Goal: Information Seeking & Learning: Understand process/instructions

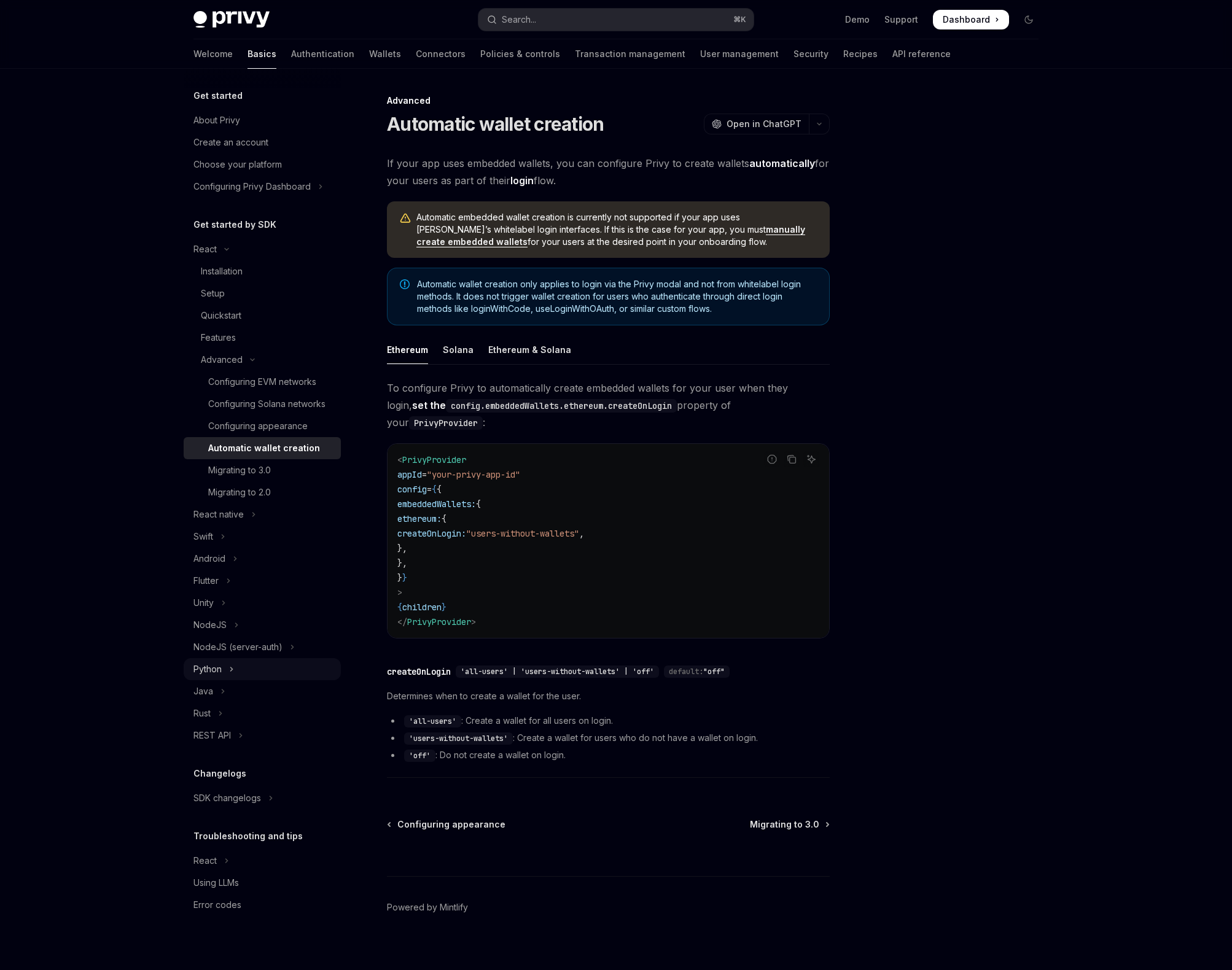
click at [236, 667] on button "Python" at bounding box center [262, 669] width 157 height 22
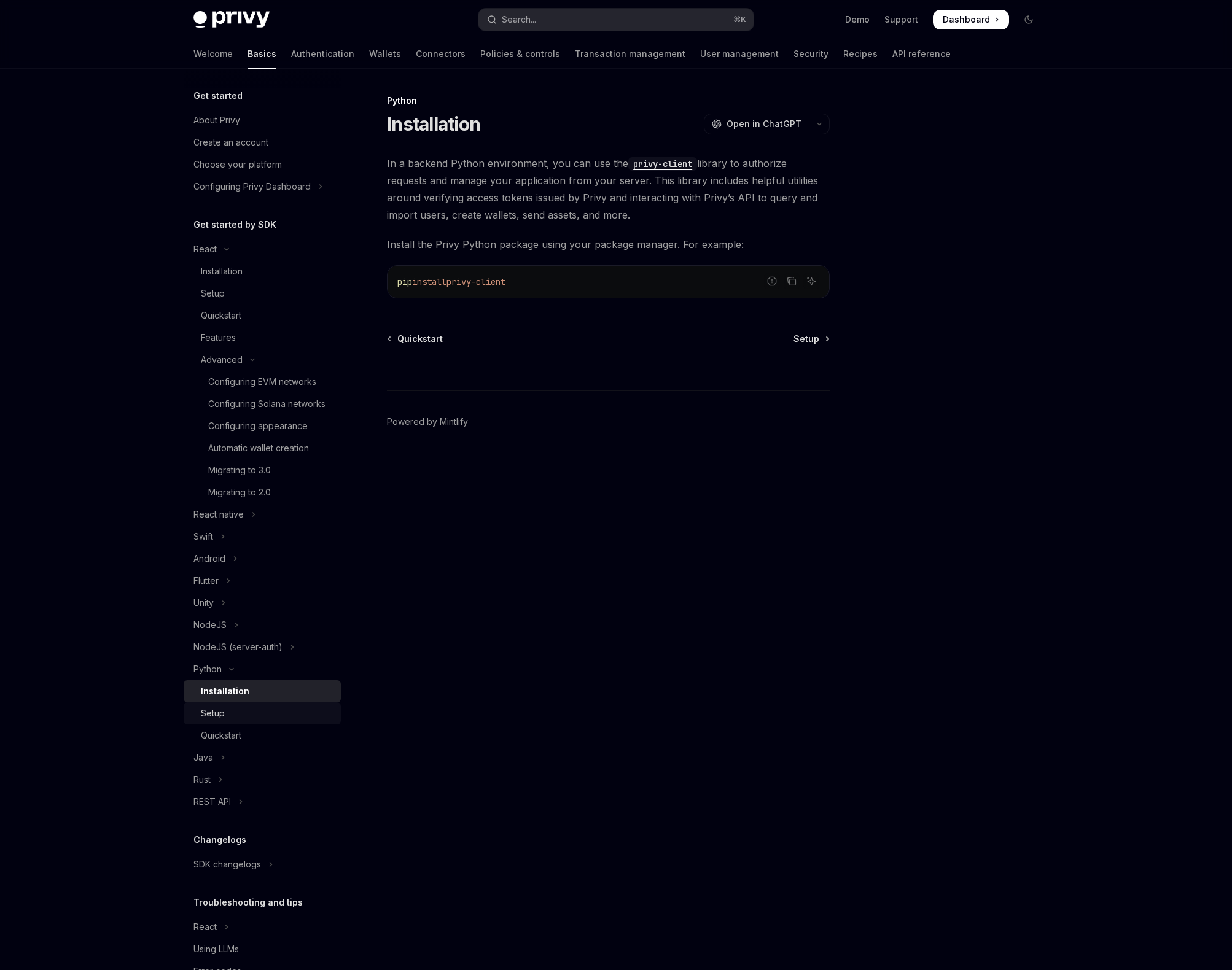
click at [237, 721] on div "Setup" at bounding box center [267, 713] width 132 height 15
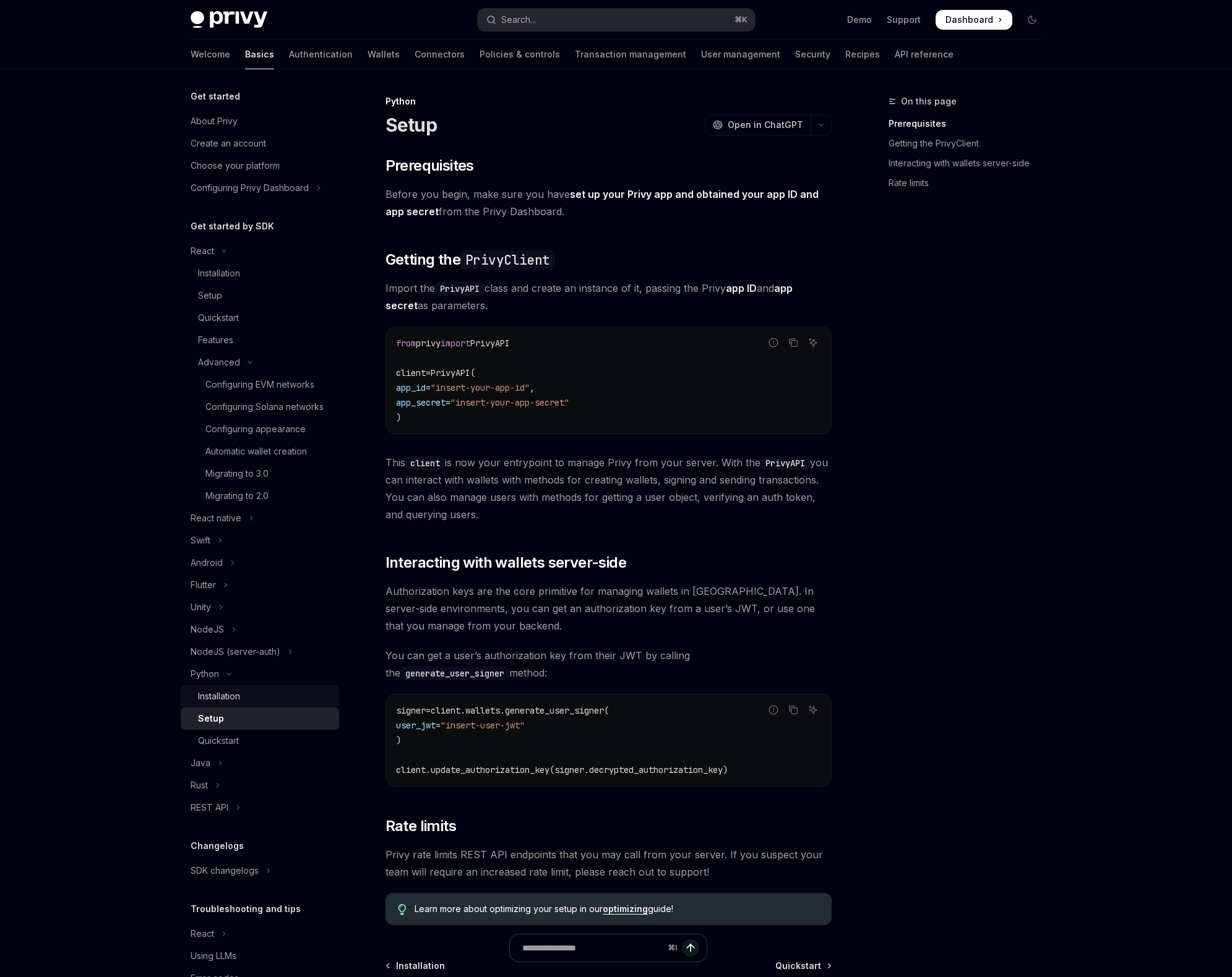
click at [217, 703] on div "Installation" at bounding box center [219, 695] width 42 height 15
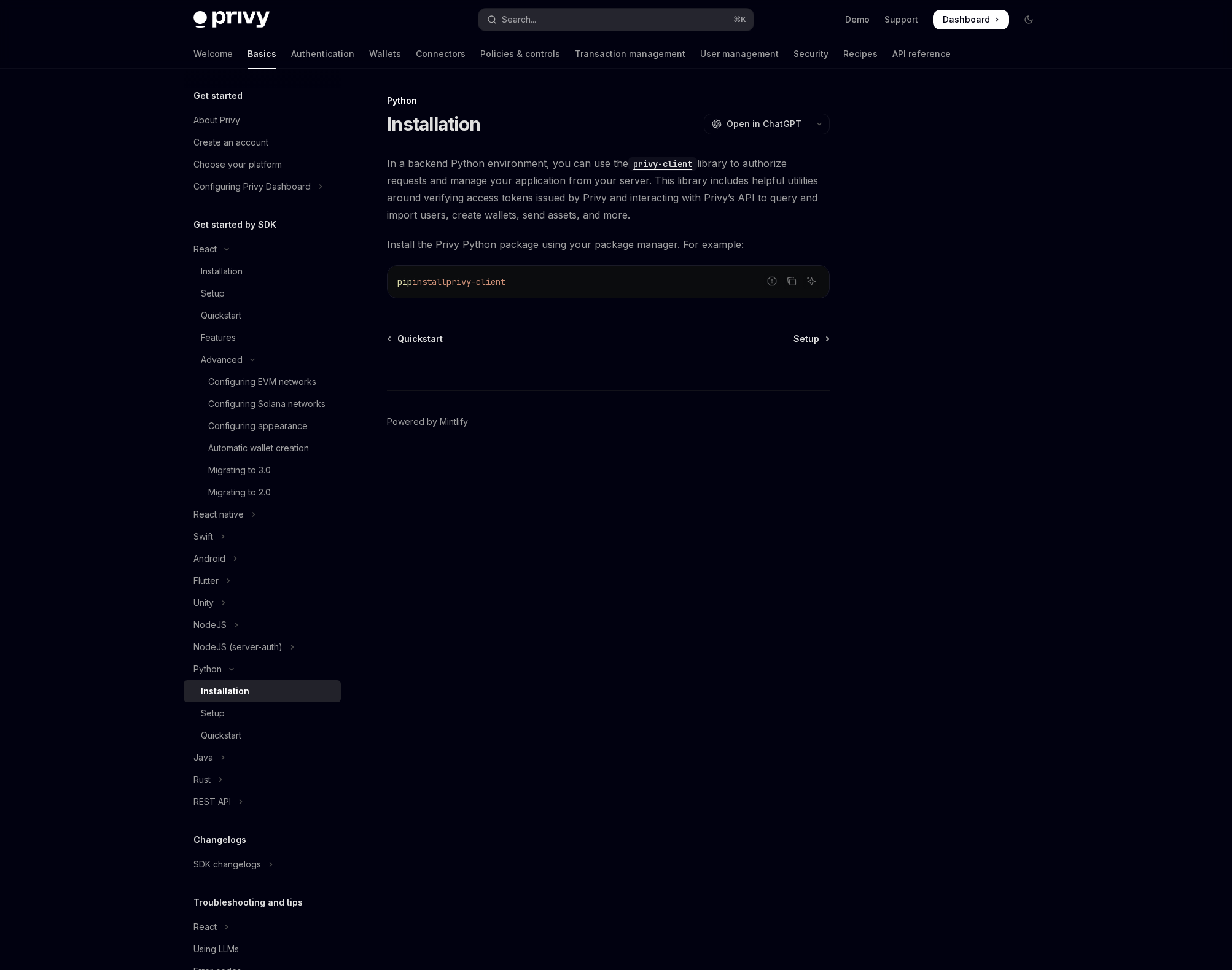
drag, startPoint x: 459, startPoint y: 282, endPoint x: 543, endPoint y: 282, distance: 84.0
click at [543, 282] on code "pip install privy-client" at bounding box center [608, 282] width 422 height 15
copy span "privy-client"
click at [646, 163] on code "privy-client" at bounding box center [663, 164] width 69 height 14
click at [882, 480] on div at bounding box center [954, 531] width 187 height 877
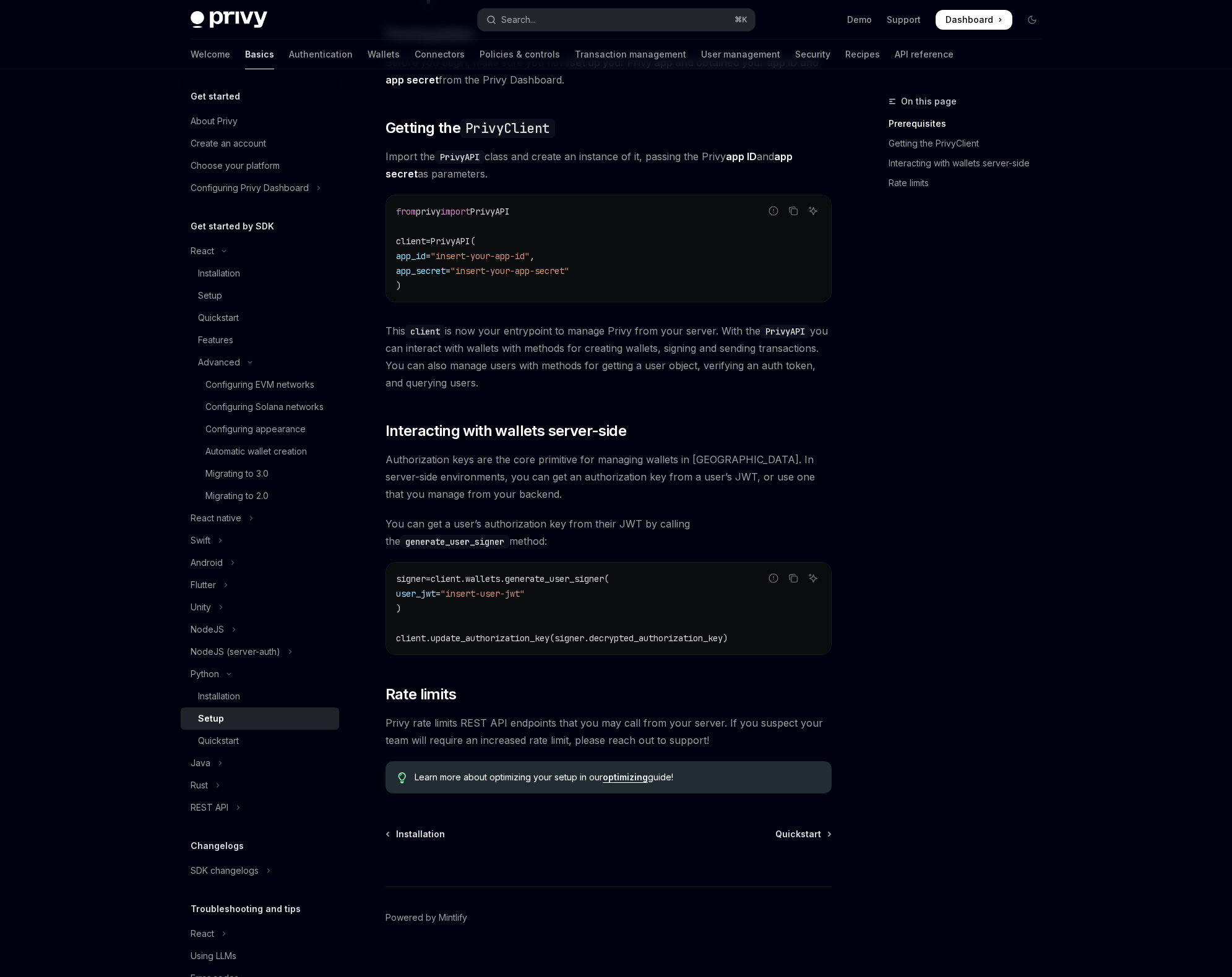
scroll to position [148, 0]
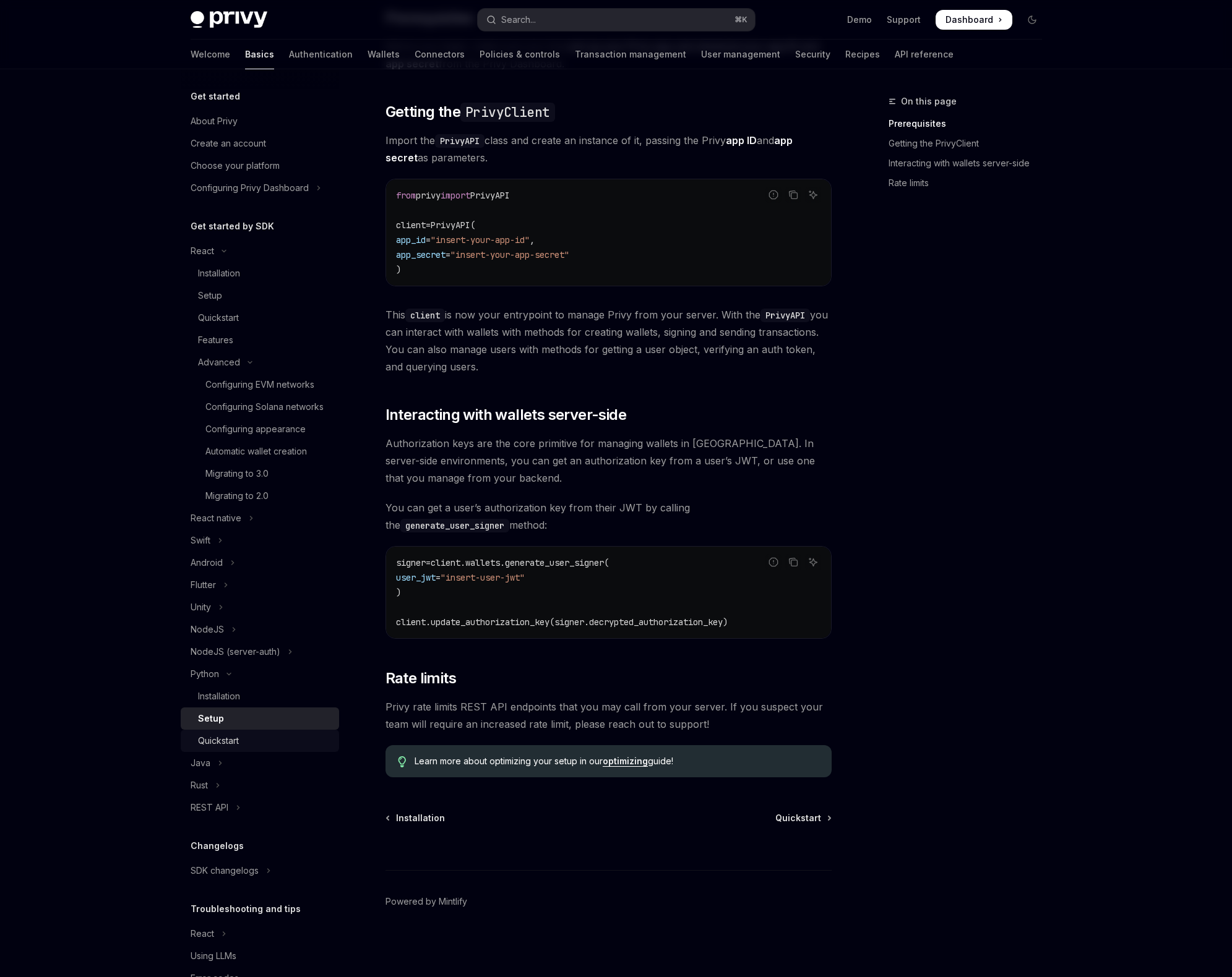
click at [227, 748] on div "Quickstart" at bounding box center [218, 740] width 41 height 15
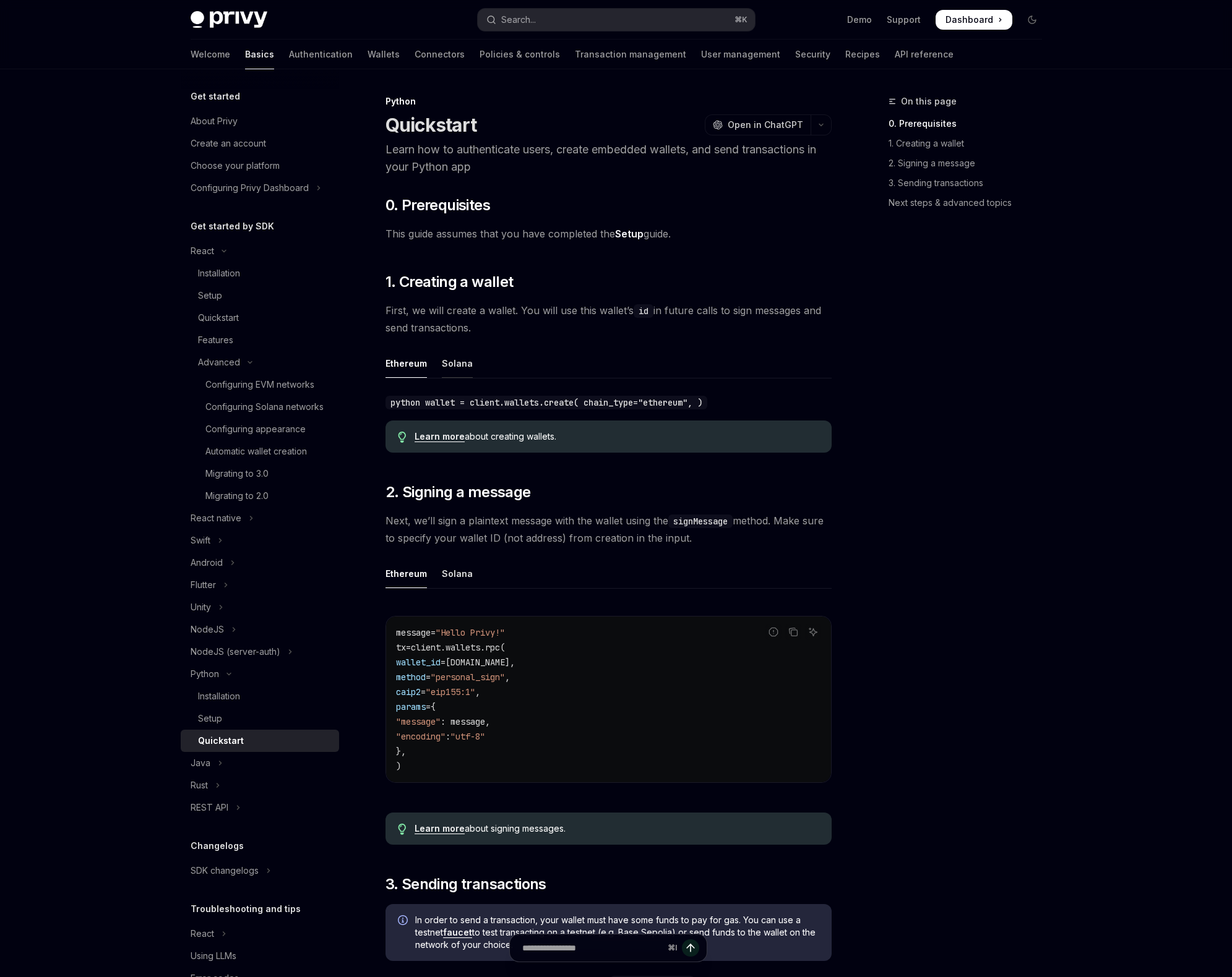
click at [447, 371] on div "Solana" at bounding box center [457, 363] width 31 height 29
click at [416, 370] on div "Ethereum" at bounding box center [406, 363] width 42 height 29
click at [464, 359] on div "Solana" at bounding box center [457, 363] width 31 height 29
click at [401, 364] on div "Ethereum" at bounding box center [406, 363] width 42 height 29
click at [454, 365] on div "Solana" at bounding box center [457, 363] width 31 height 29
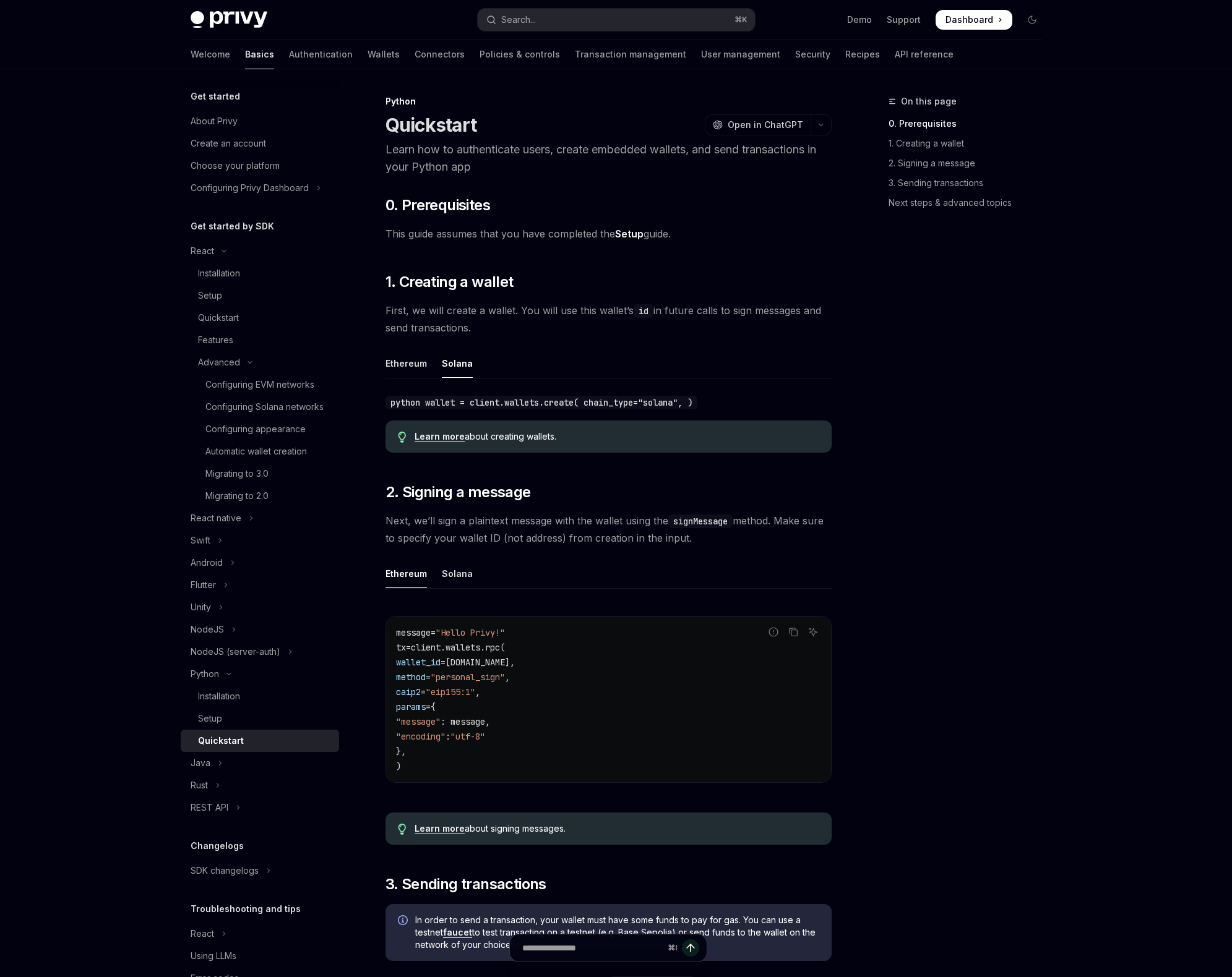
click at [972, 624] on div "On this page 0. Prerequisites 1. Creating a wallet 2. Signing a message 3. Send…" at bounding box center [957, 535] width 188 height 883
click at [255, 703] on div "Installation" at bounding box center [265, 695] width 133 height 15
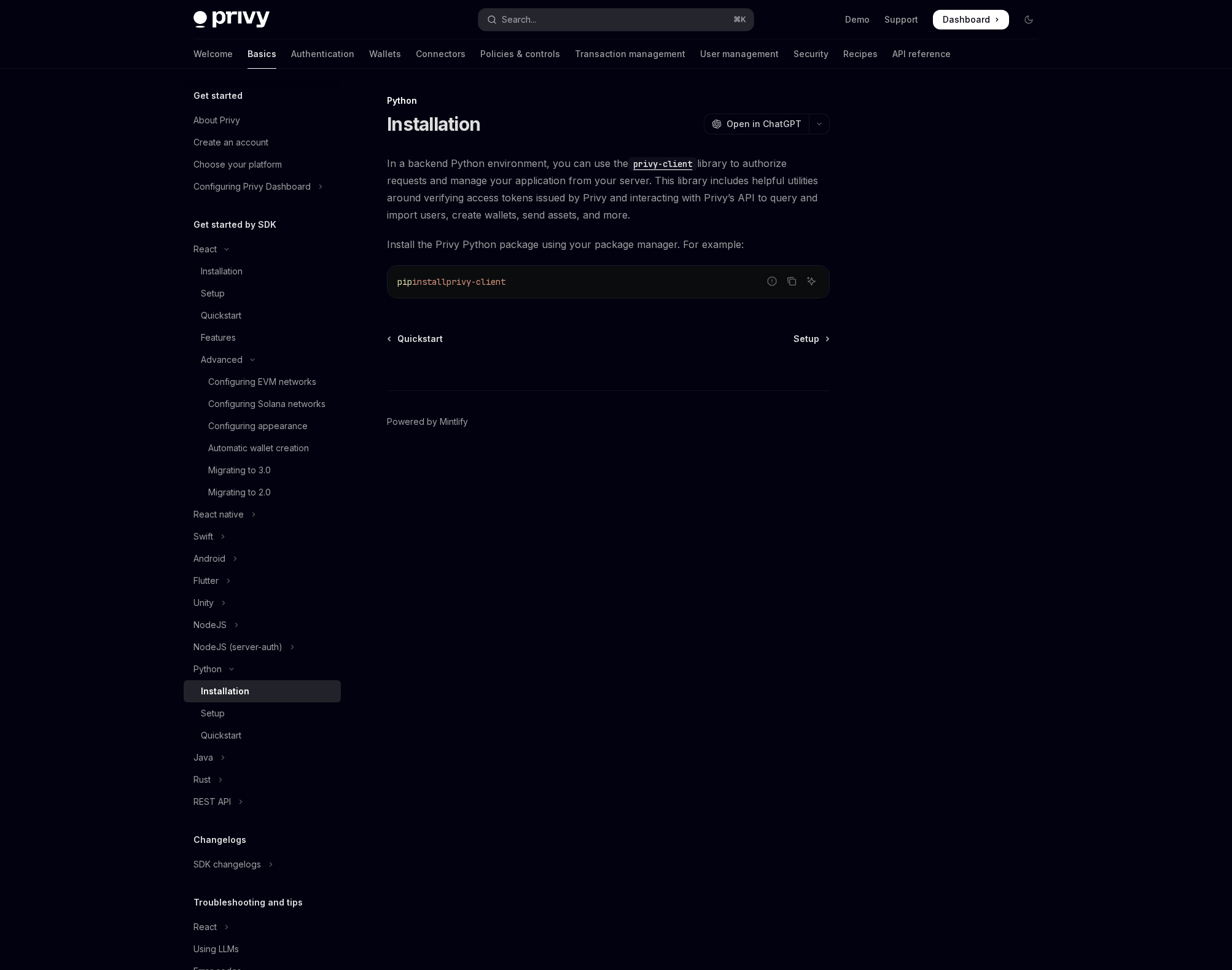
click at [662, 165] on code "privy-client" at bounding box center [663, 164] width 69 height 14
click at [262, 742] on link "Quickstart" at bounding box center [262, 735] width 157 height 22
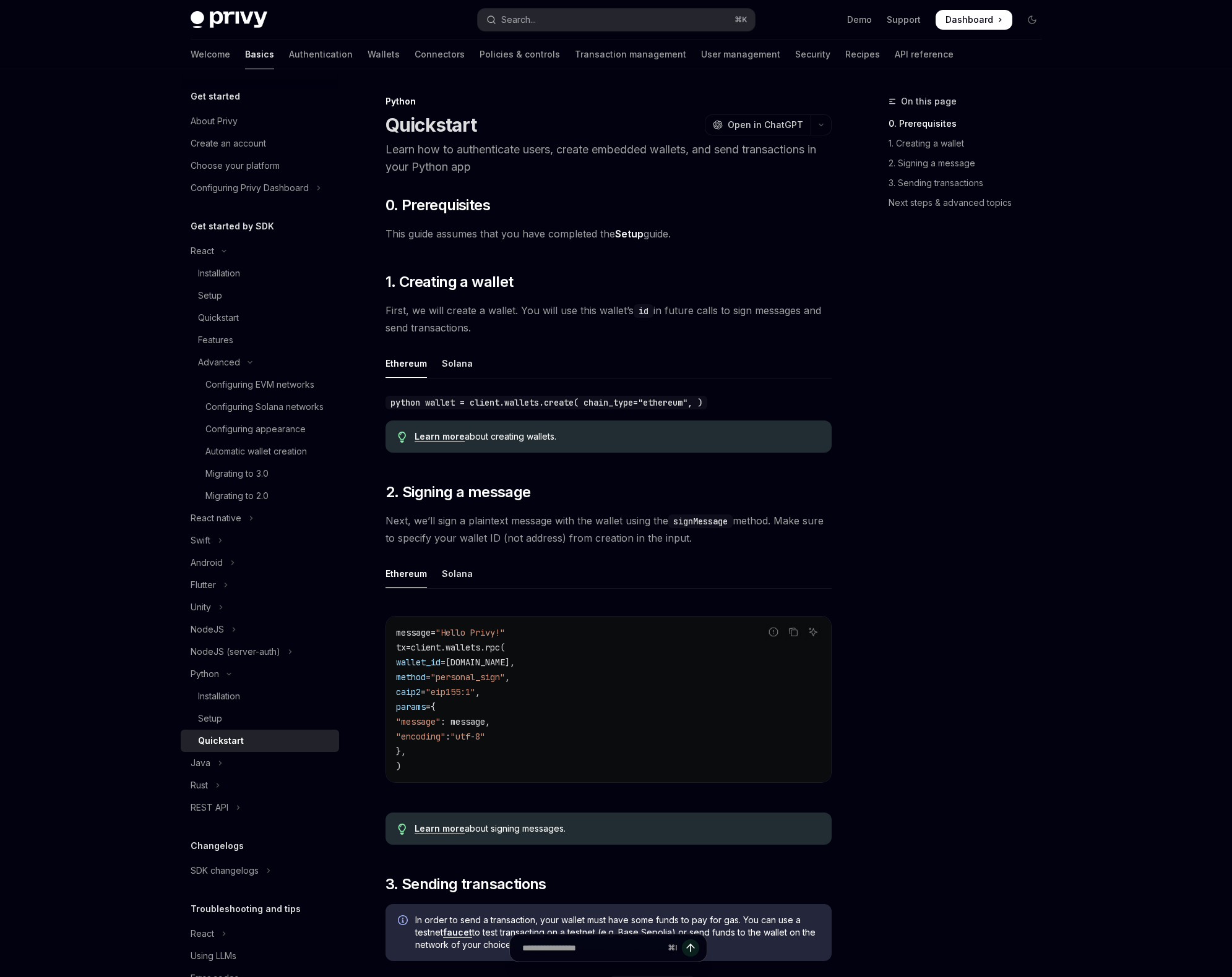
type textarea "*"
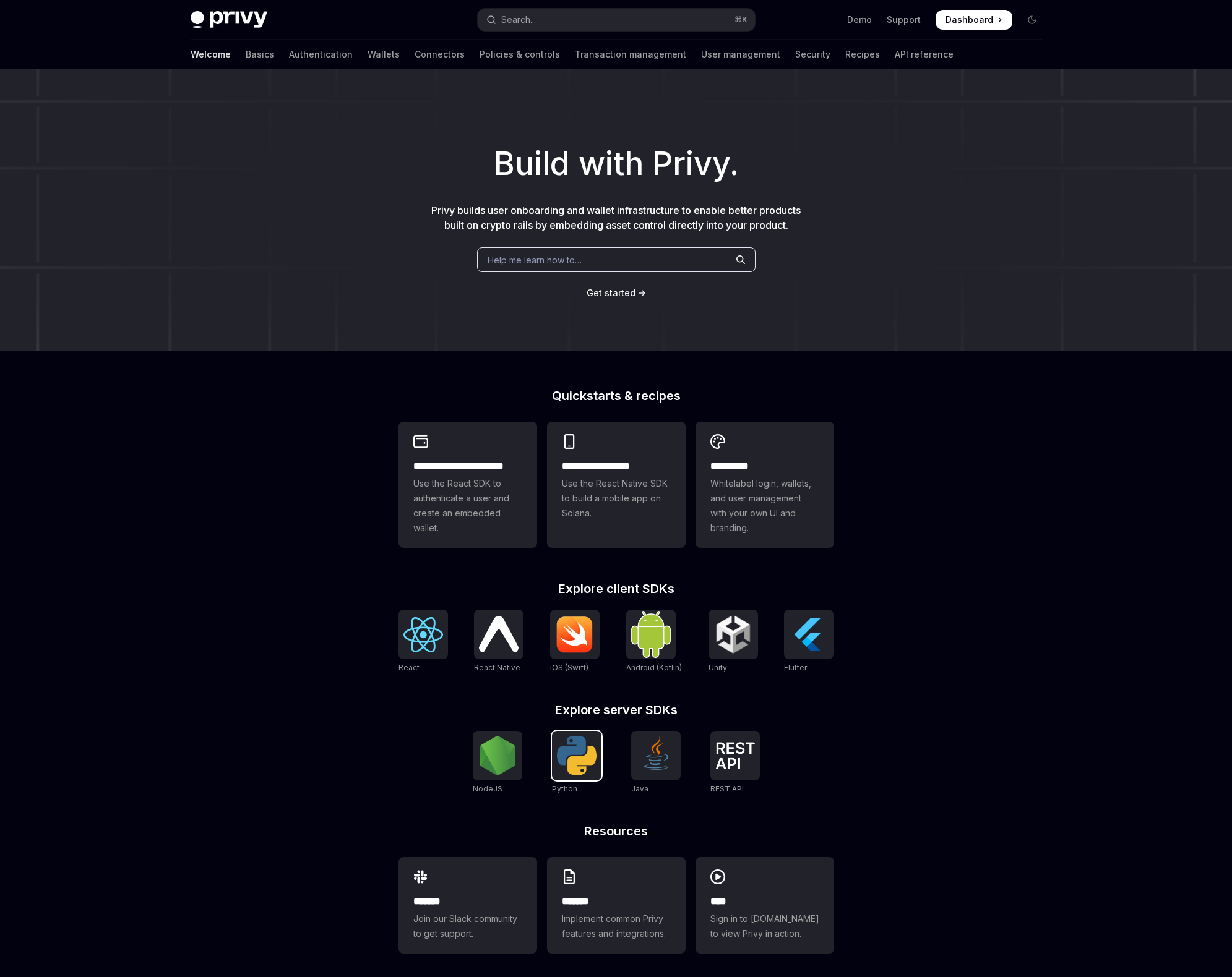
click at [583, 752] on img at bounding box center [576, 756] width 40 height 40
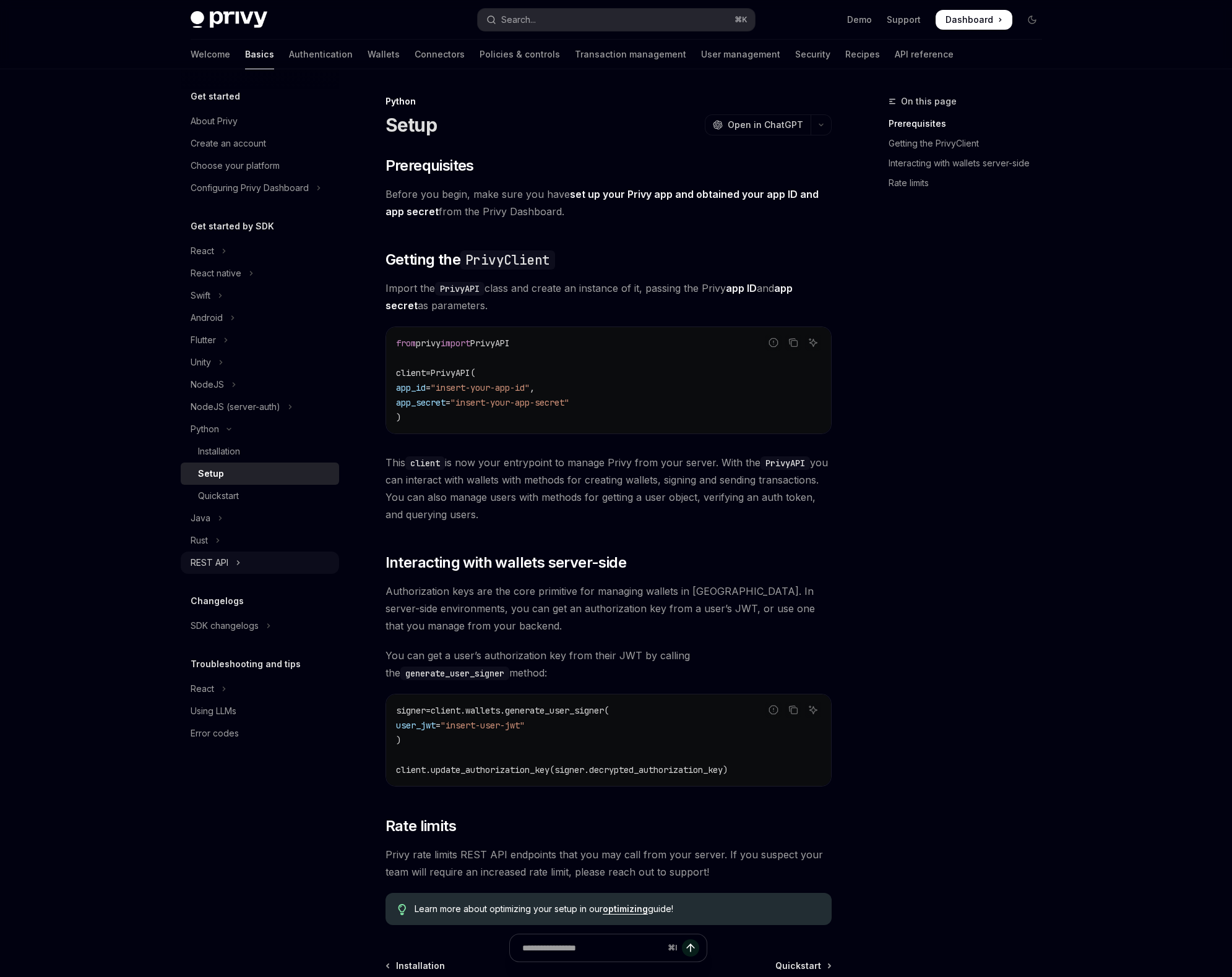
click at [282, 561] on button "REST API" at bounding box center [260, 562] width 158 height 22
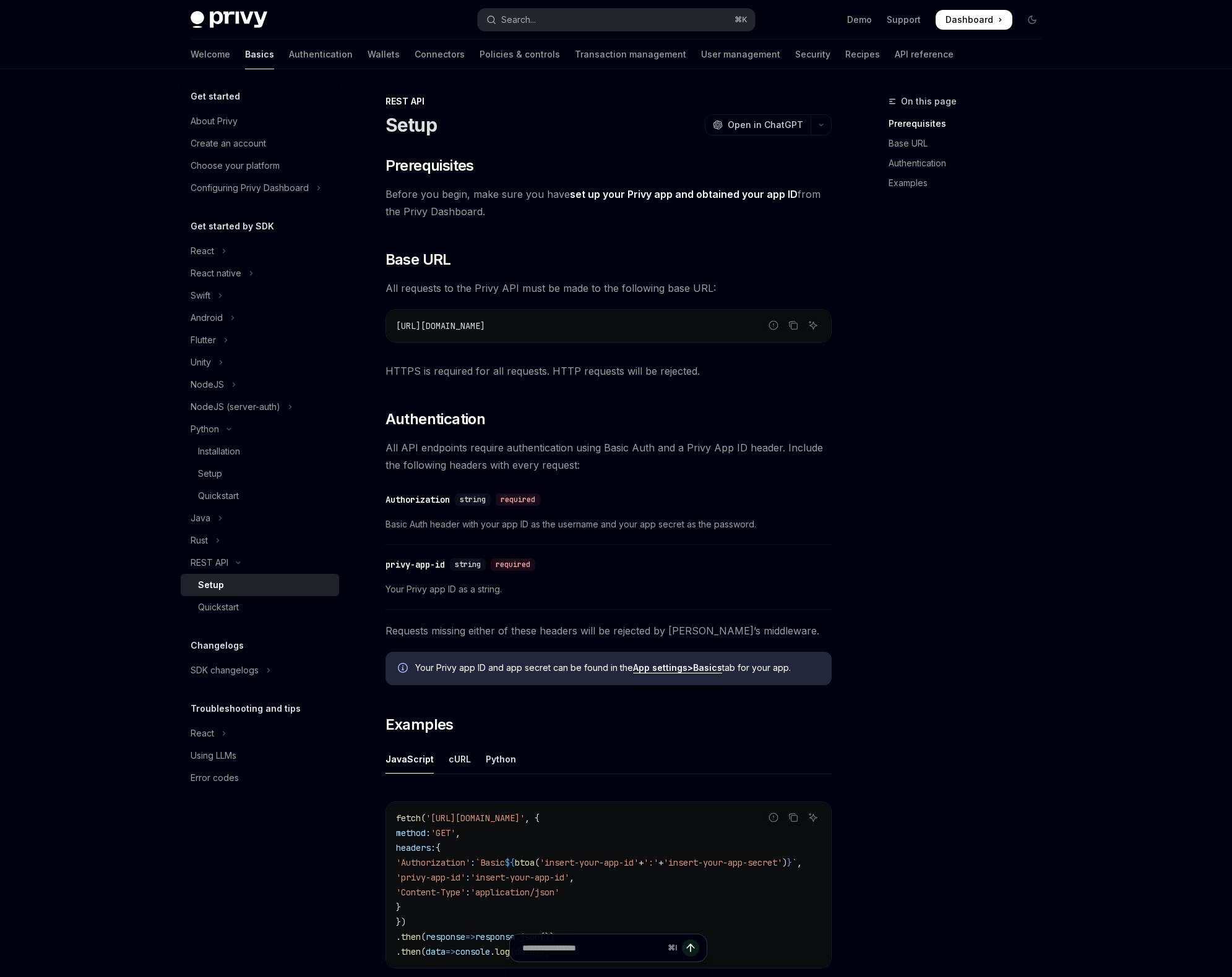
click at [248, 587] on div "Setup" at bounding box center [265, 585] width 133 height 15
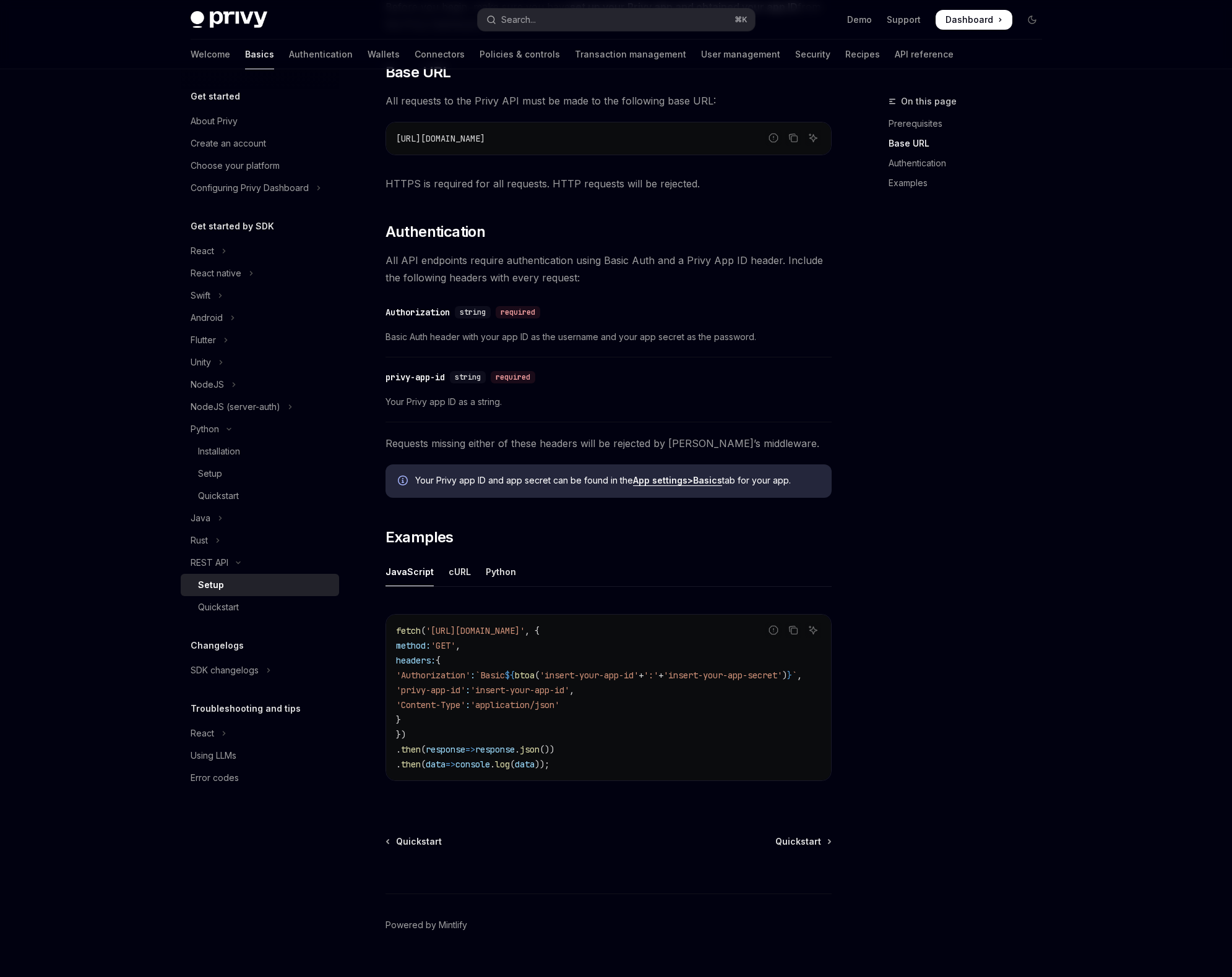
scroll to position [181, 0]
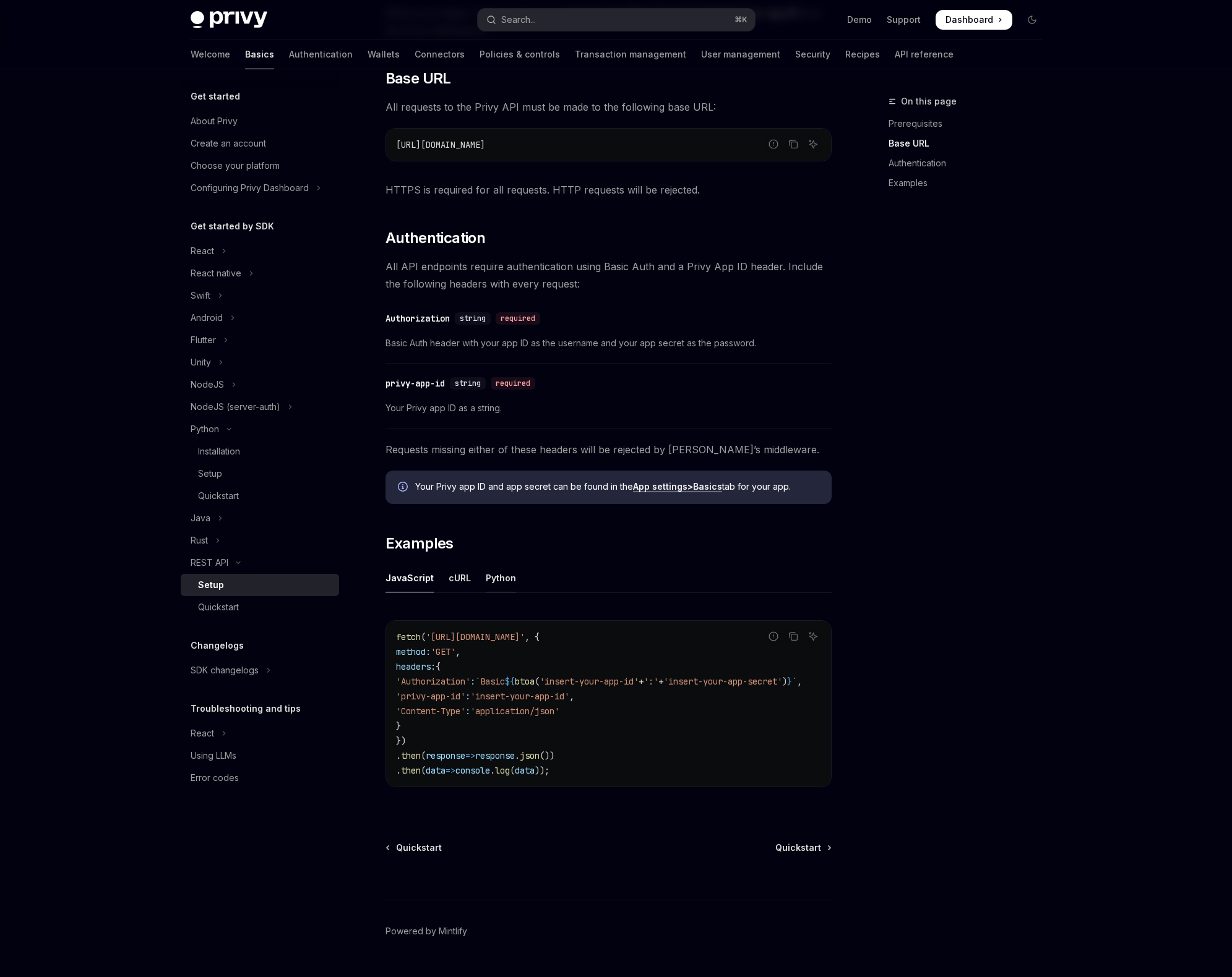
click at [489, 588] on div "Python" at bounding box center [501, 577] width 30 height 29
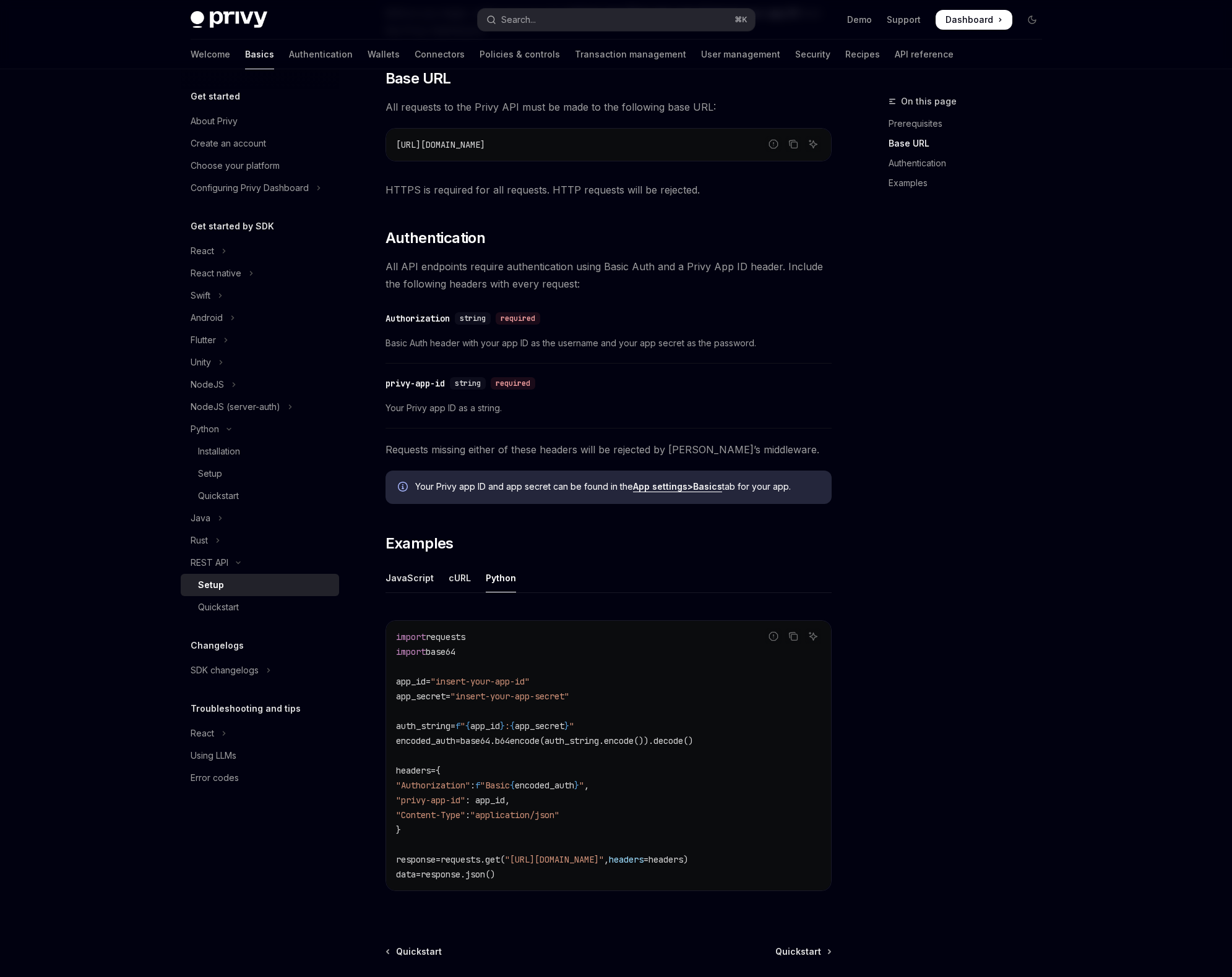
scroll to position [314, 0]
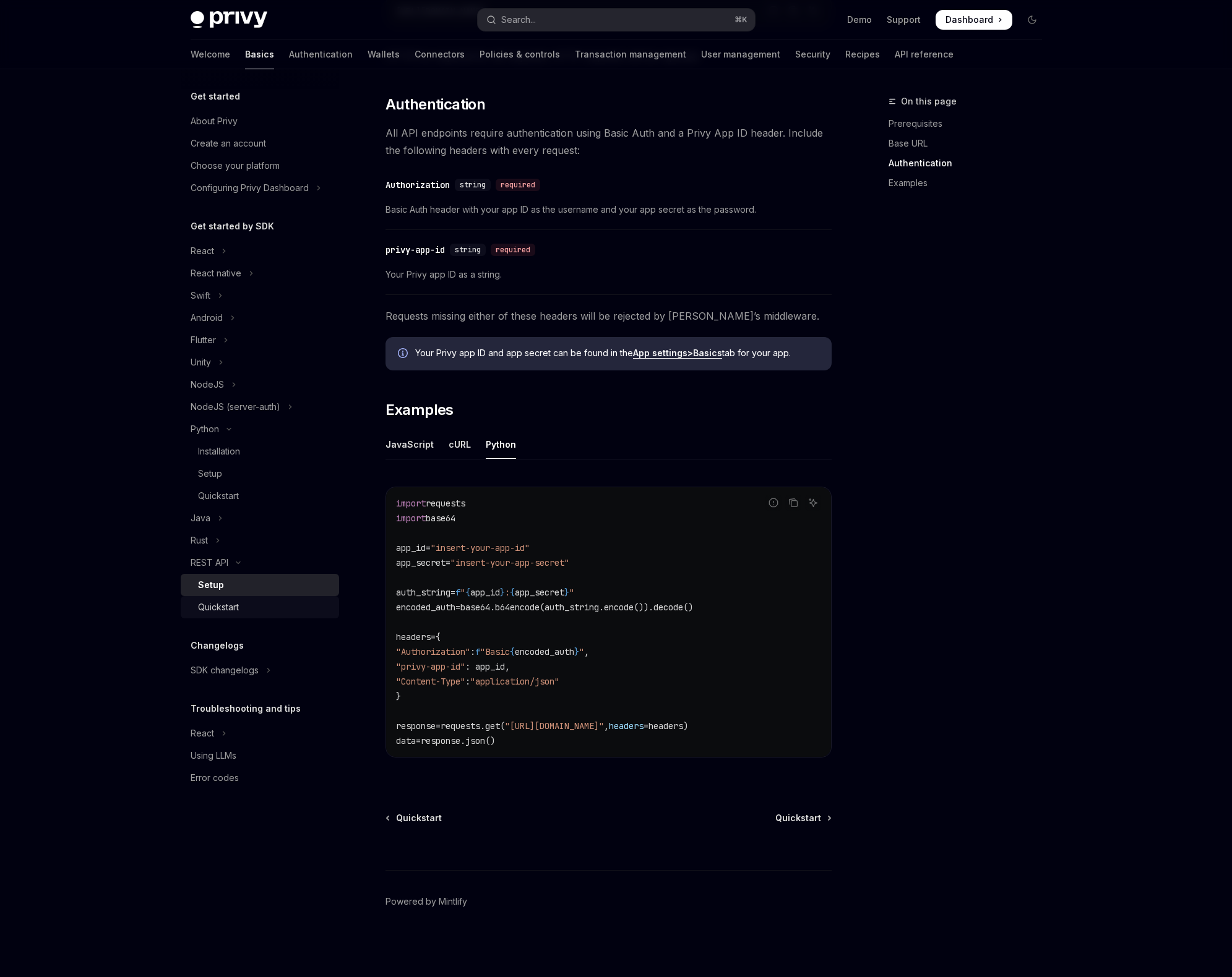
click at [269, 609] on div "Quickstart" at bounding box center [265, 607] width 133 height 15
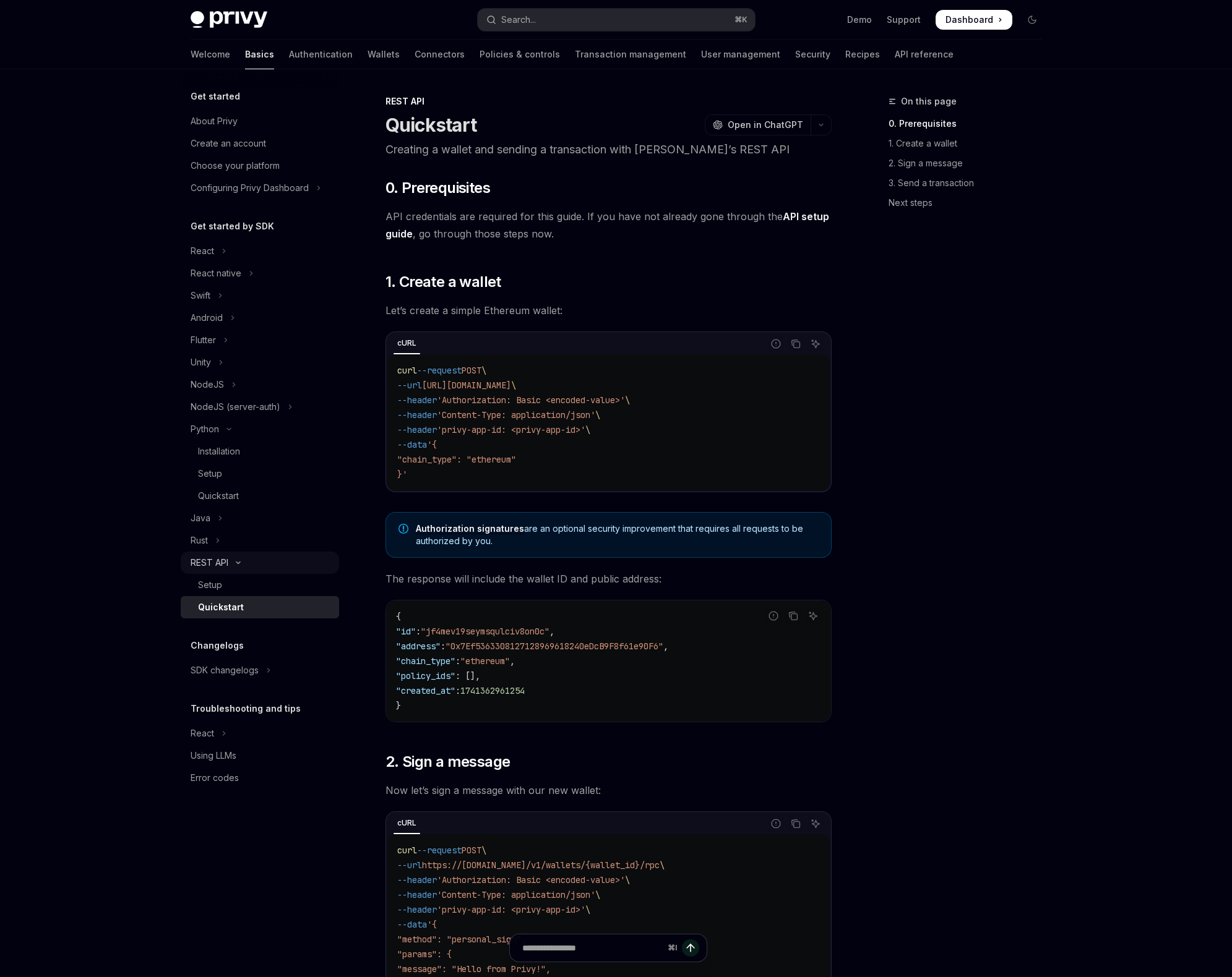
click at [243, 556] on button "REST API" at bounding box center [260, 562] width 158 height 22
click at [217, 579] on div "Setup" at bounding box center [210, 585] width 24 height 15
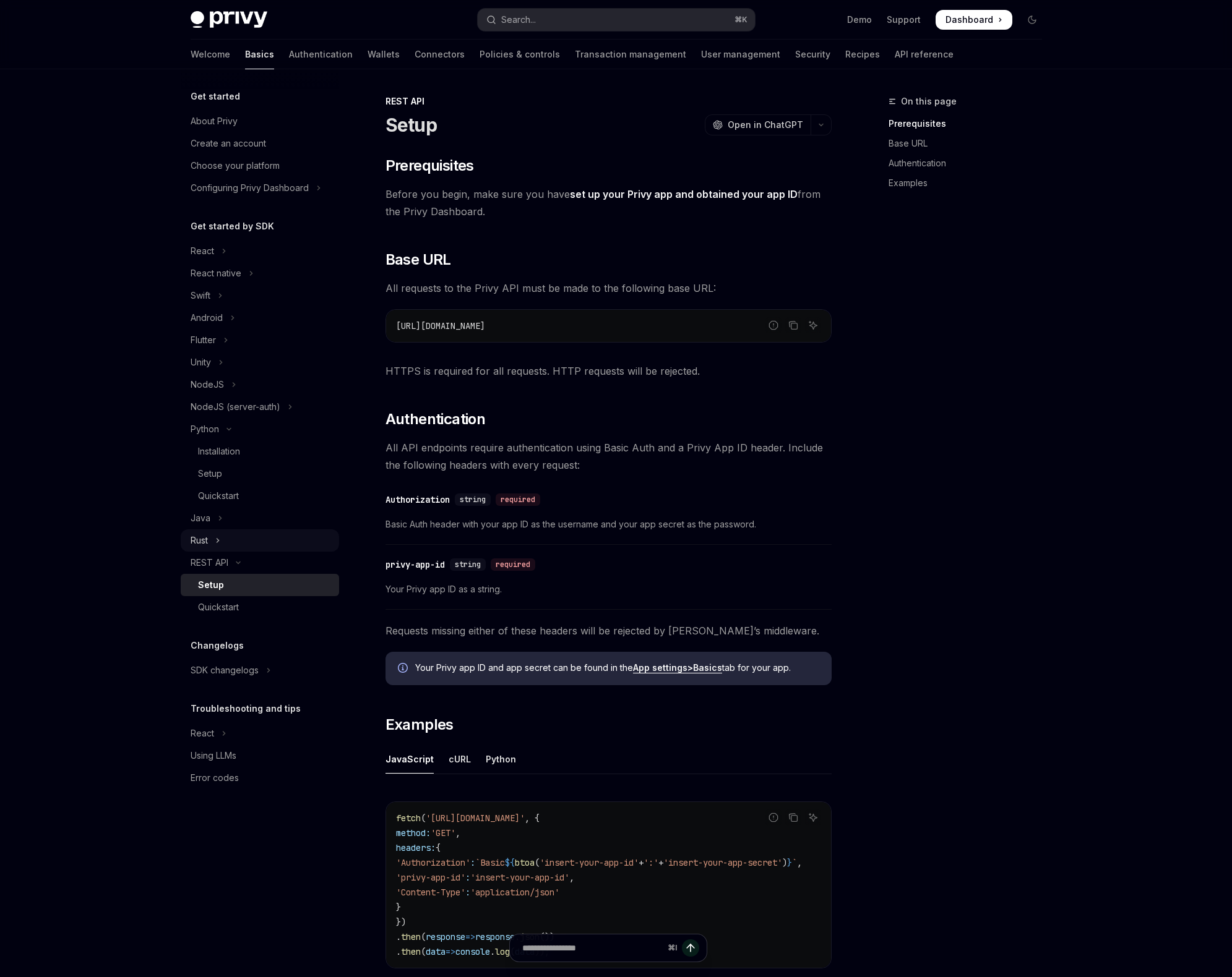
click at [218, 531] on button "Rust" at bounding box center [260, 540] width 158 height 22
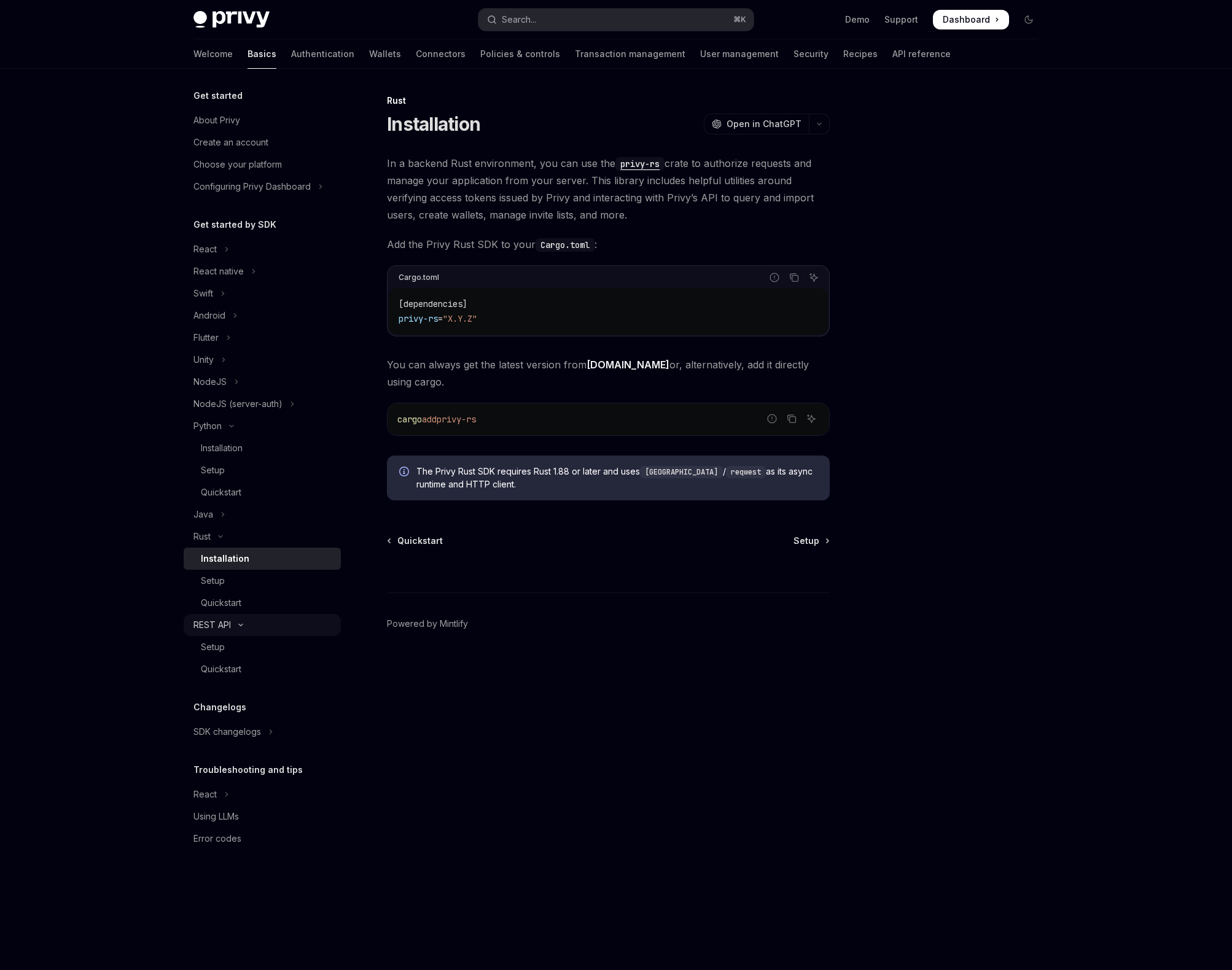
click at [237, 620] on button "REST API" at bounding box center [262, 625] width 157 height 22
click at [213, 629] on div "REST API" at bounding box center [212, 624] width 38 height 15
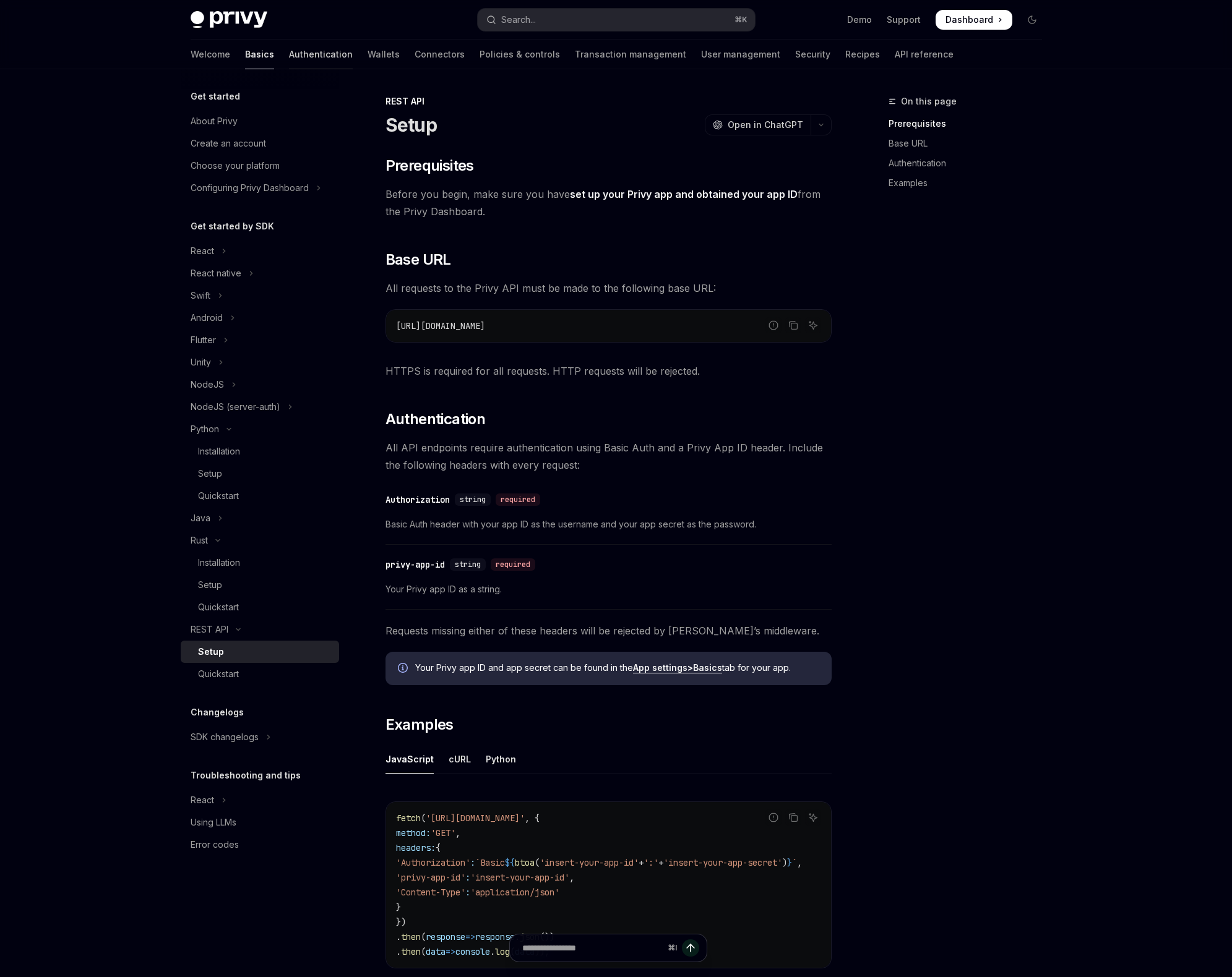
click at [289, 56] on link "Authentication" at bounding box center [320, 55] width 64 height 30
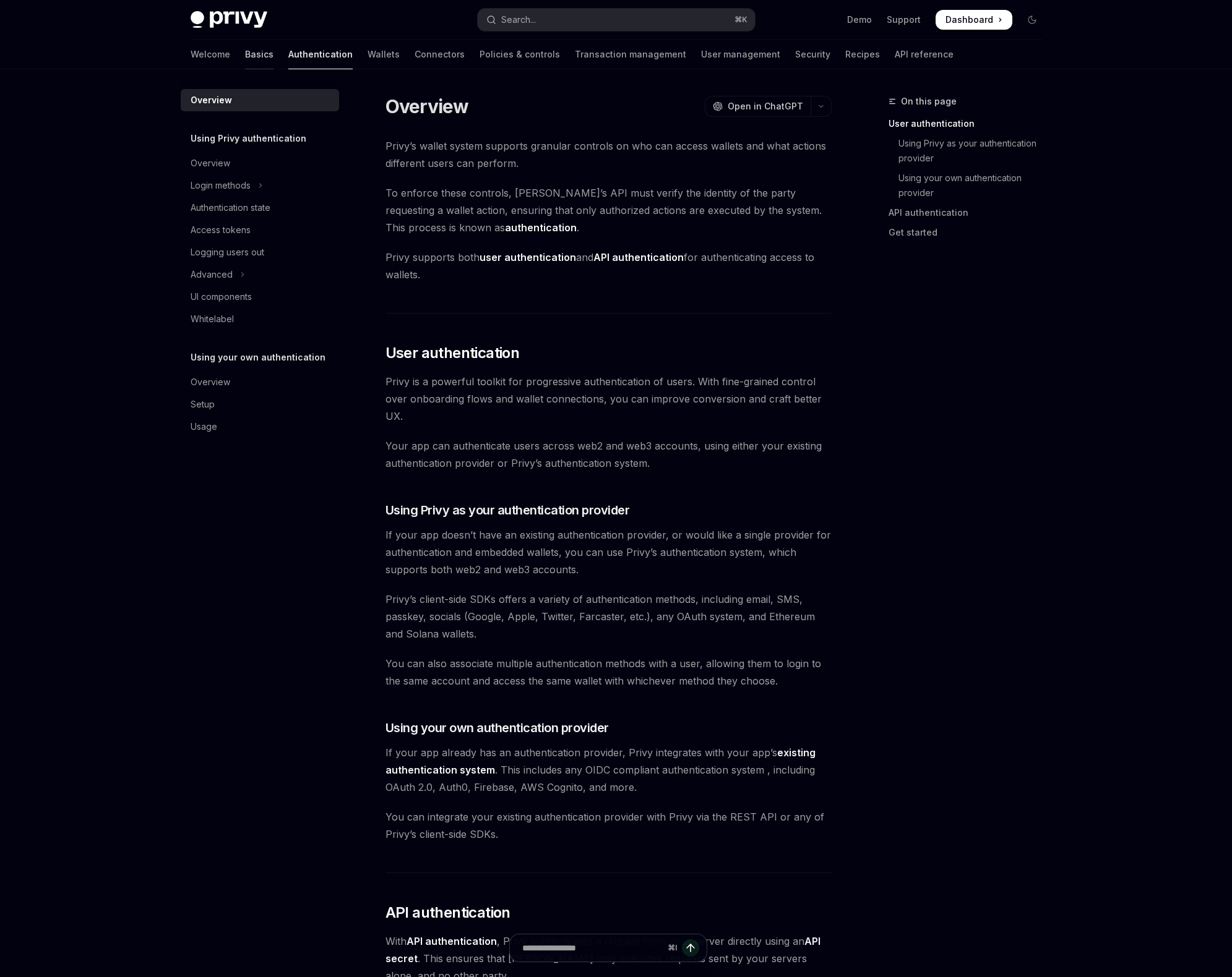
click at [245, 57] on link "Basics" at bounding box center [259, 55] width 29 height 30
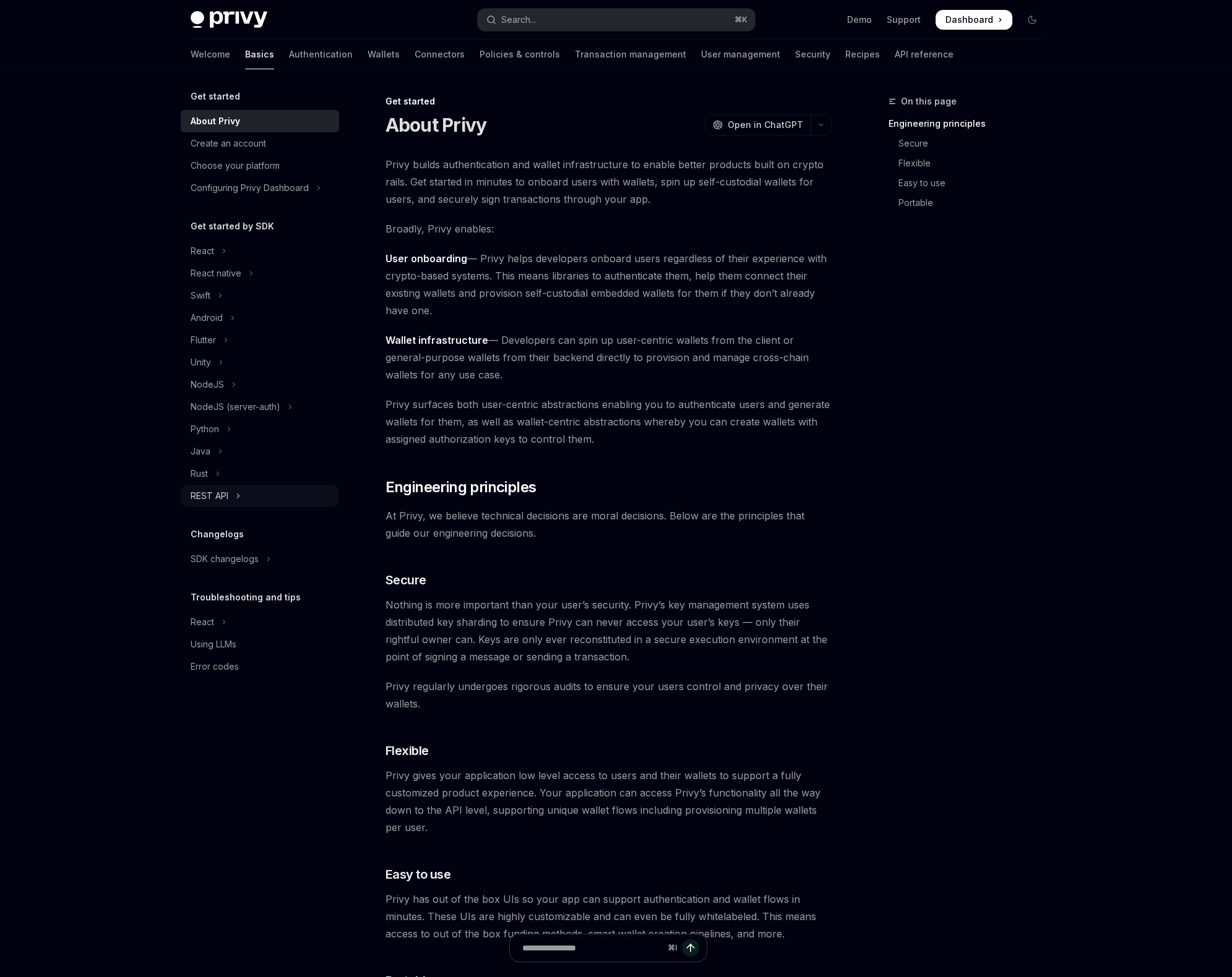
click at [213, 494] on div "REST API" at bounding box center [209, 495] width 38 height 15
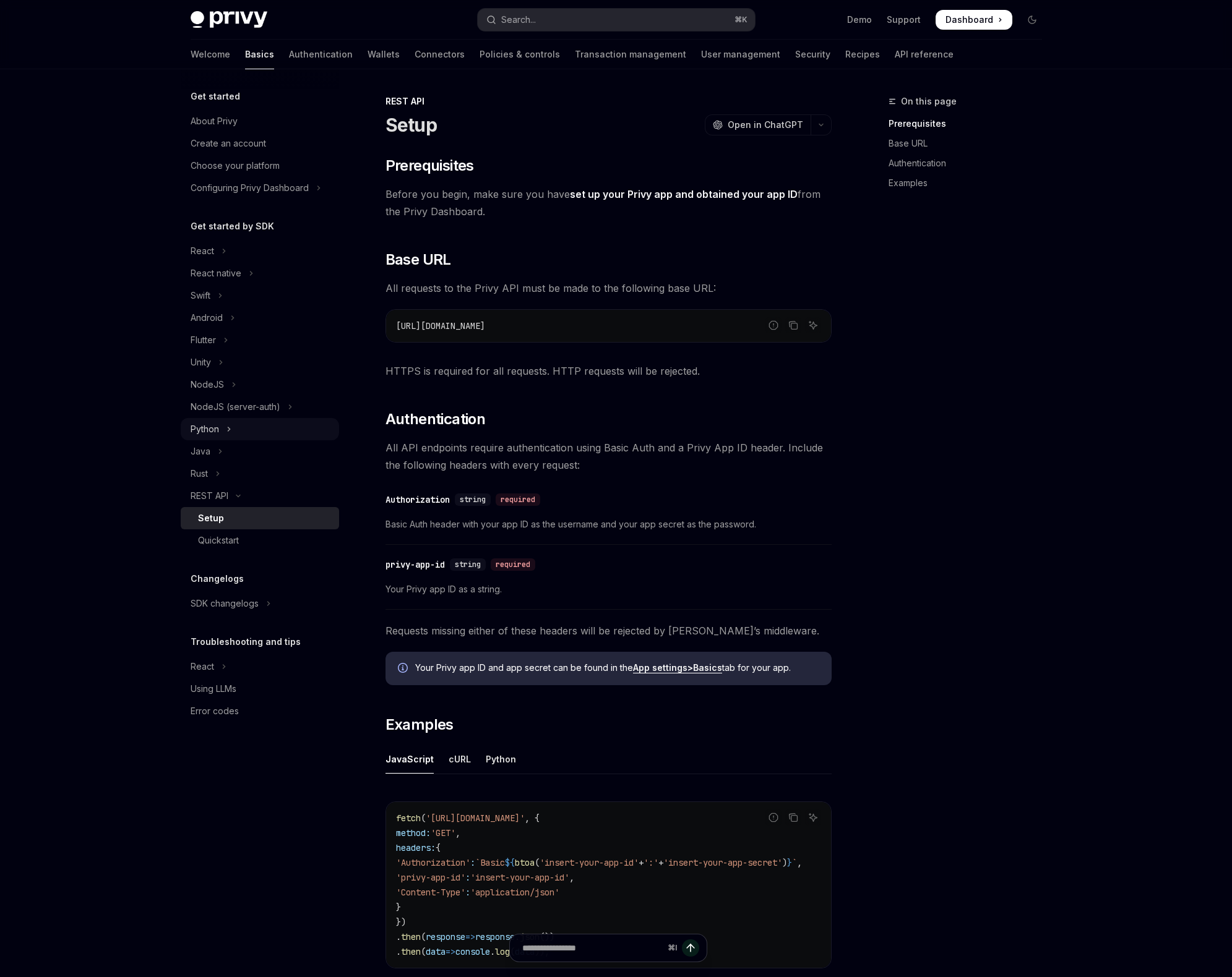
click at [287, 430] on button "Python" at bounding box center [260, 429] width 158 height 22
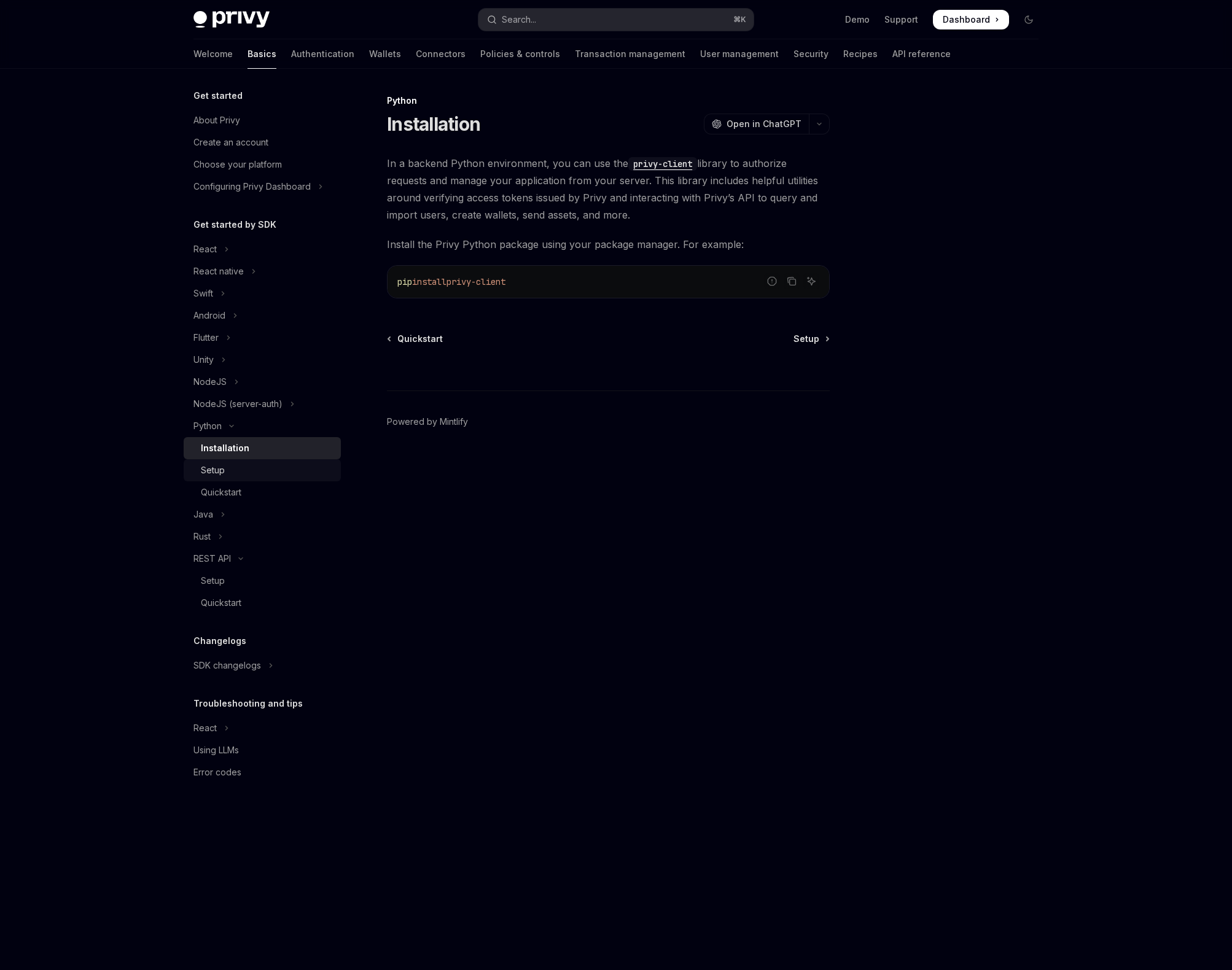
click at [285, 463] on div "Setup" at bounding box center [267, 470] width 132 height 15
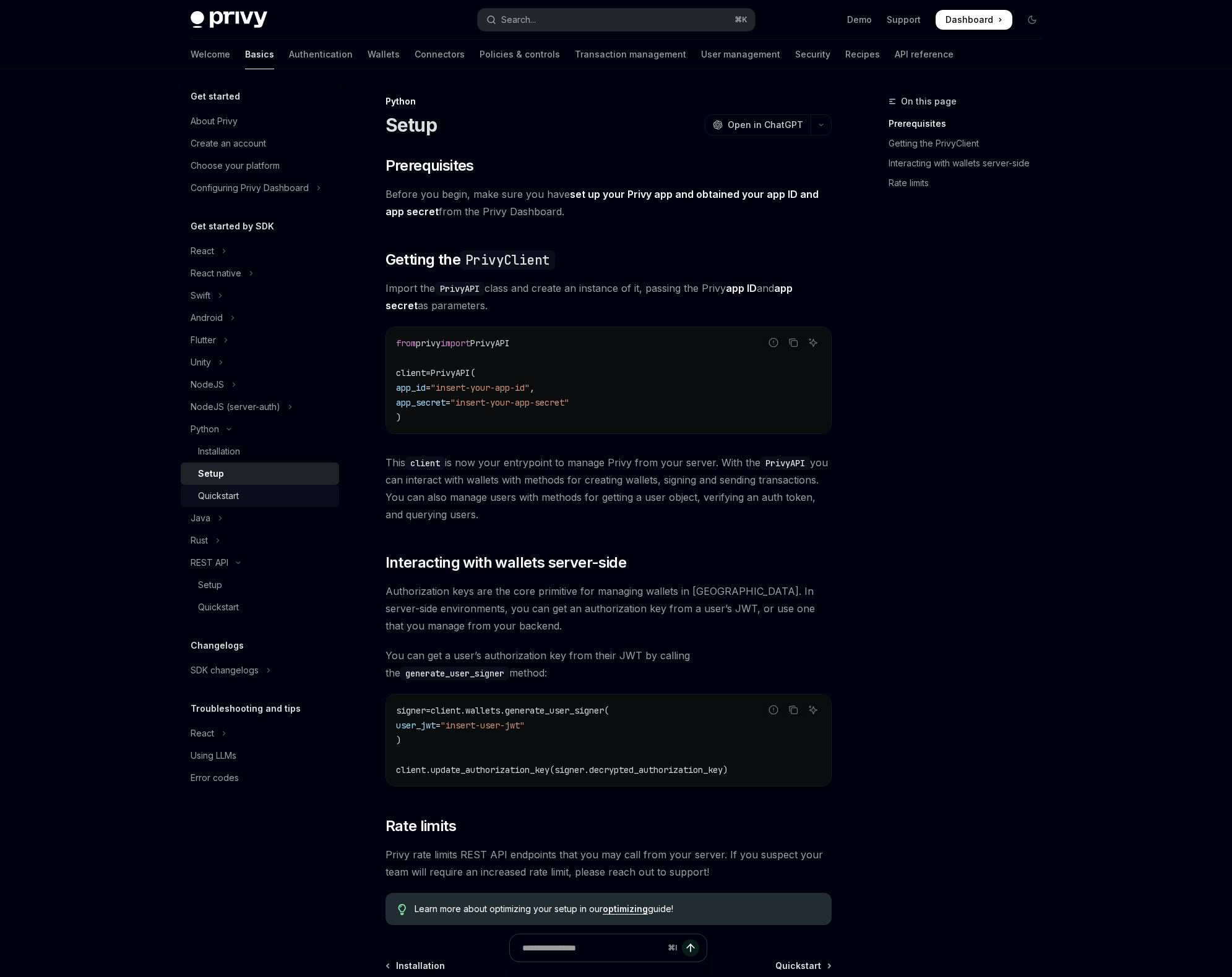
click at [279, 499] on div "Quickstart" at bounding box center [265, 495] width 133 height 15
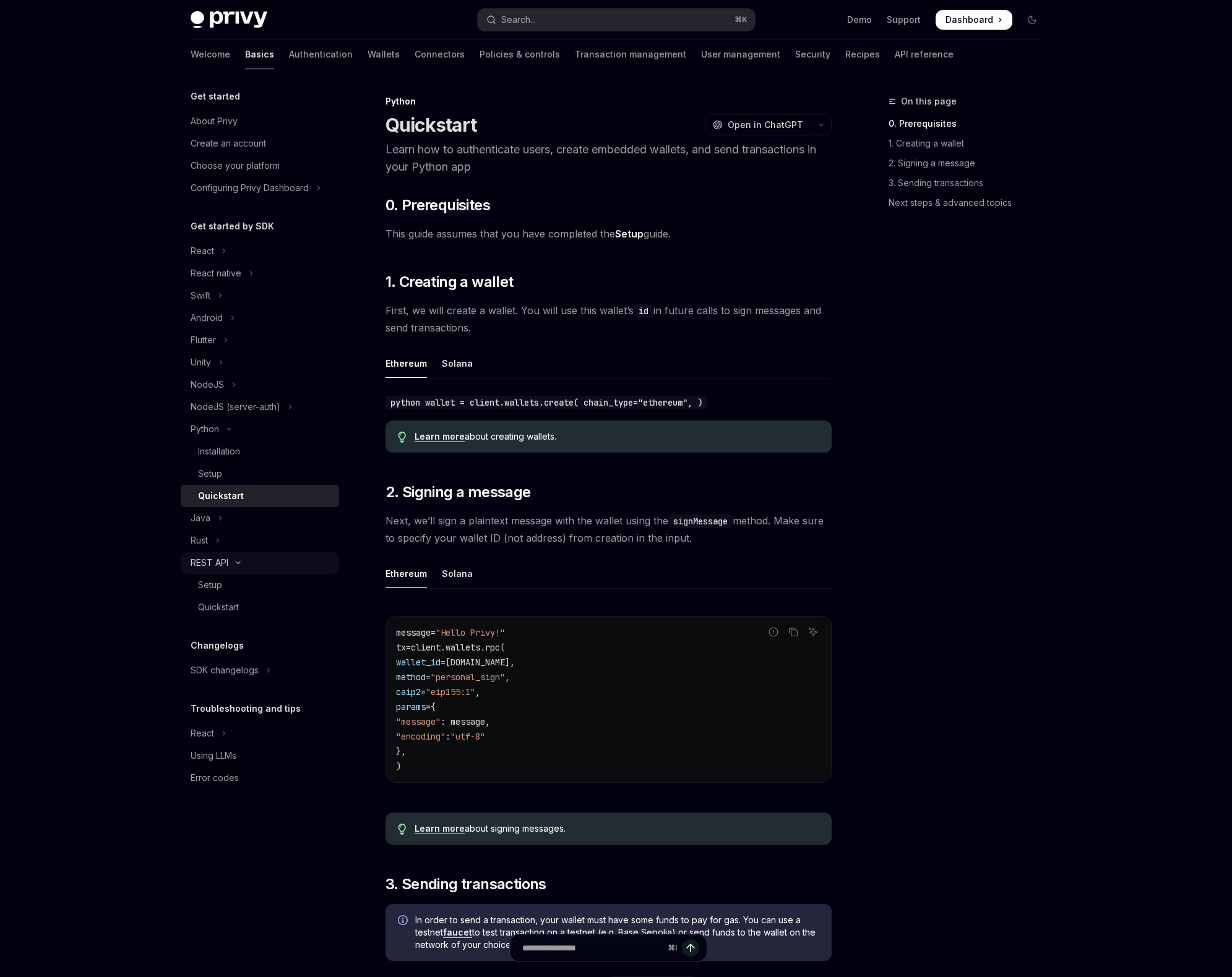
click at [254, 573] on button "REST API" at bounding box center [260, 562] width 158 height 22
click at [227, 565] on div "REST API" at bounding box center [209, 562] width 38 height 15
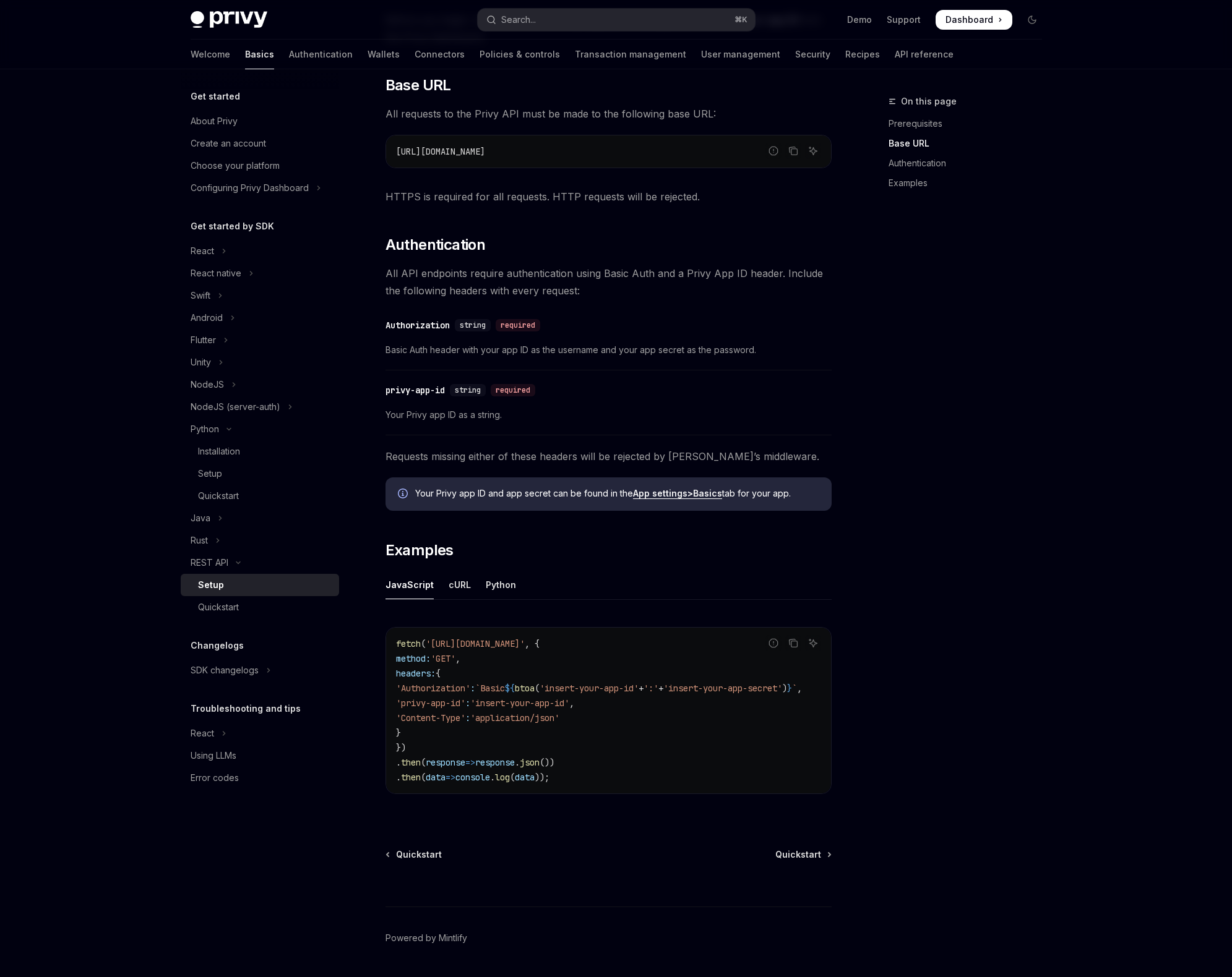
click at [527, 586] on ul "JavaScript cURL Python" at bounding box center [608, 585] width 446 height 30
click at [506, 586] on div "Python" at bounding box center [501, 584] width 30 height 29
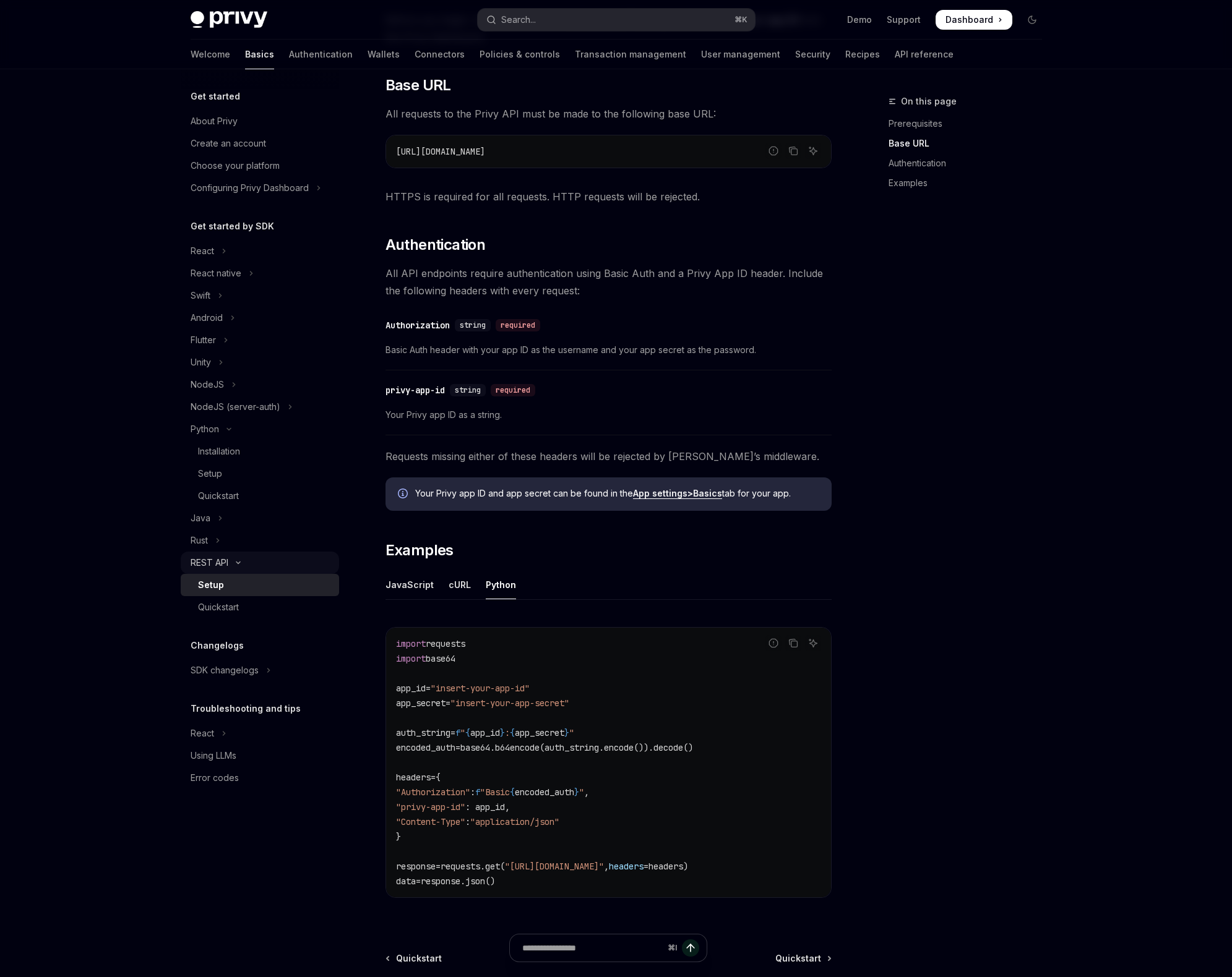
click at [225, 563] on div "REST API" at bounding box center [209, 562] width 38 height 15
click at [226, 563] on div "REST API" at bounding box center [209, 562] width 38 height 15
click at [225, 588] on div "Setup" at bounding box center [265, 585] width 133 height 15
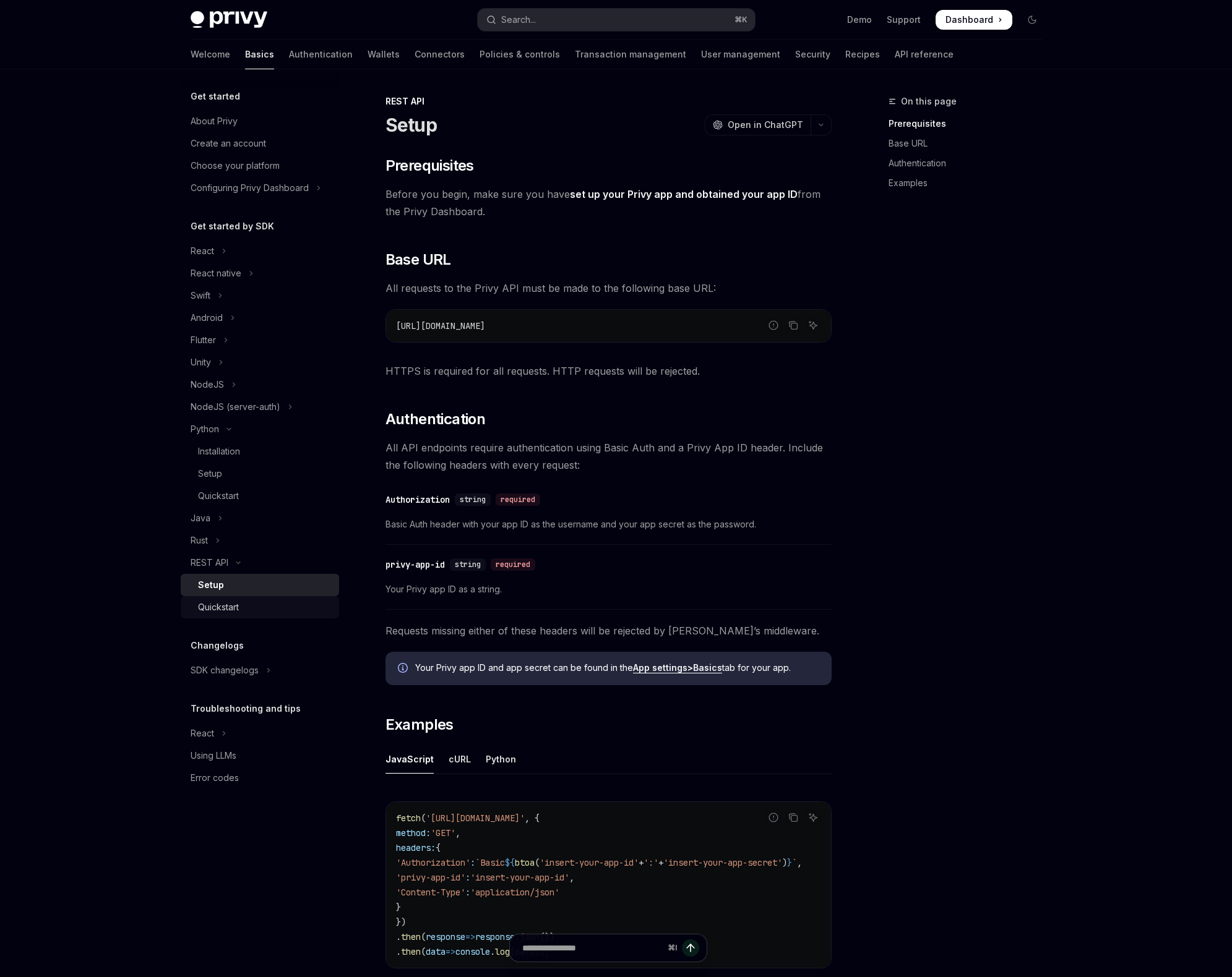
click at [228, 601] on div "Quickstart" at bounding box center [218, 607] width 41 height 15
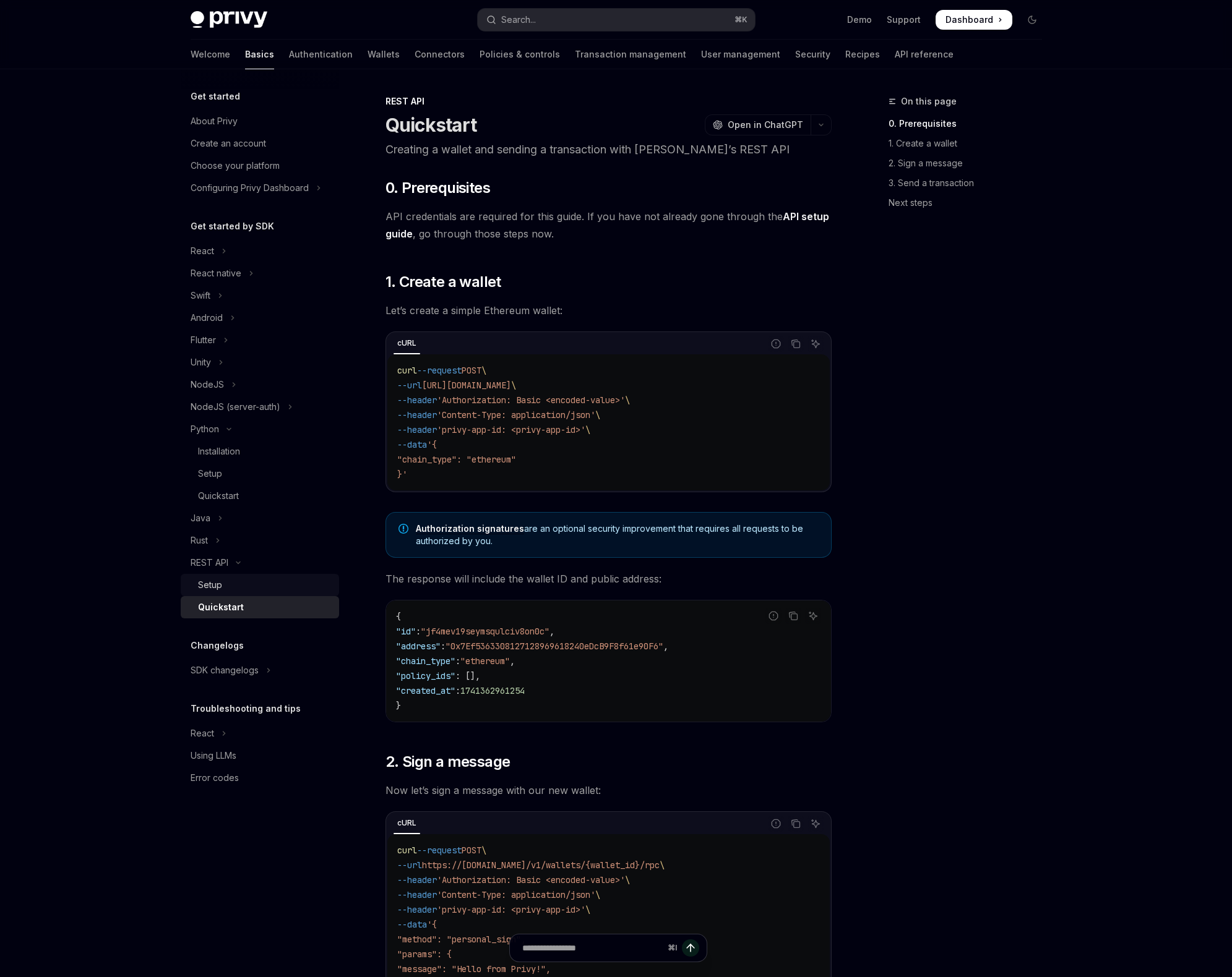
click at [220, 583] on div "Setup" at bounding box center [210, 585] width 24 height 15
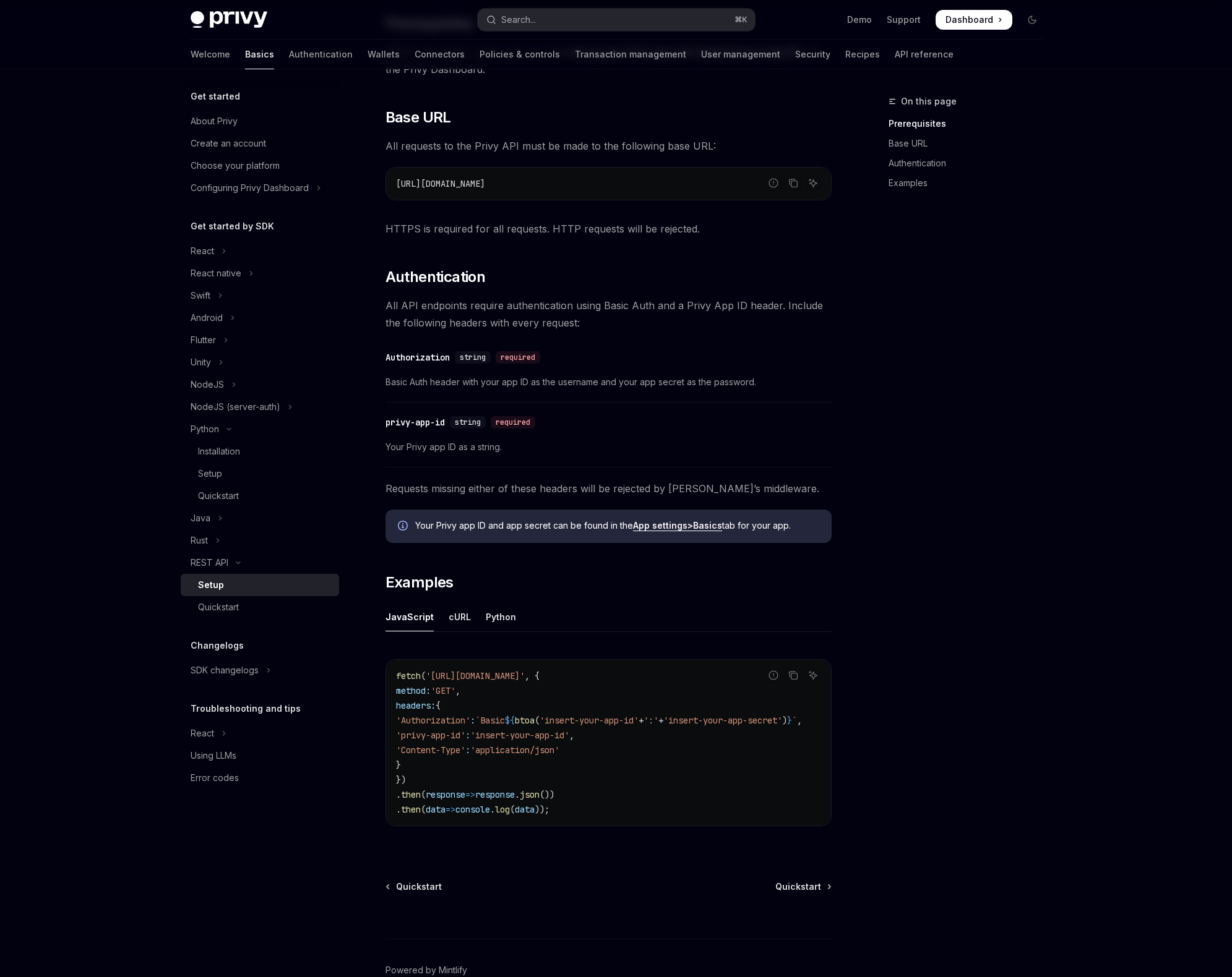
scroll to position [216, 0]
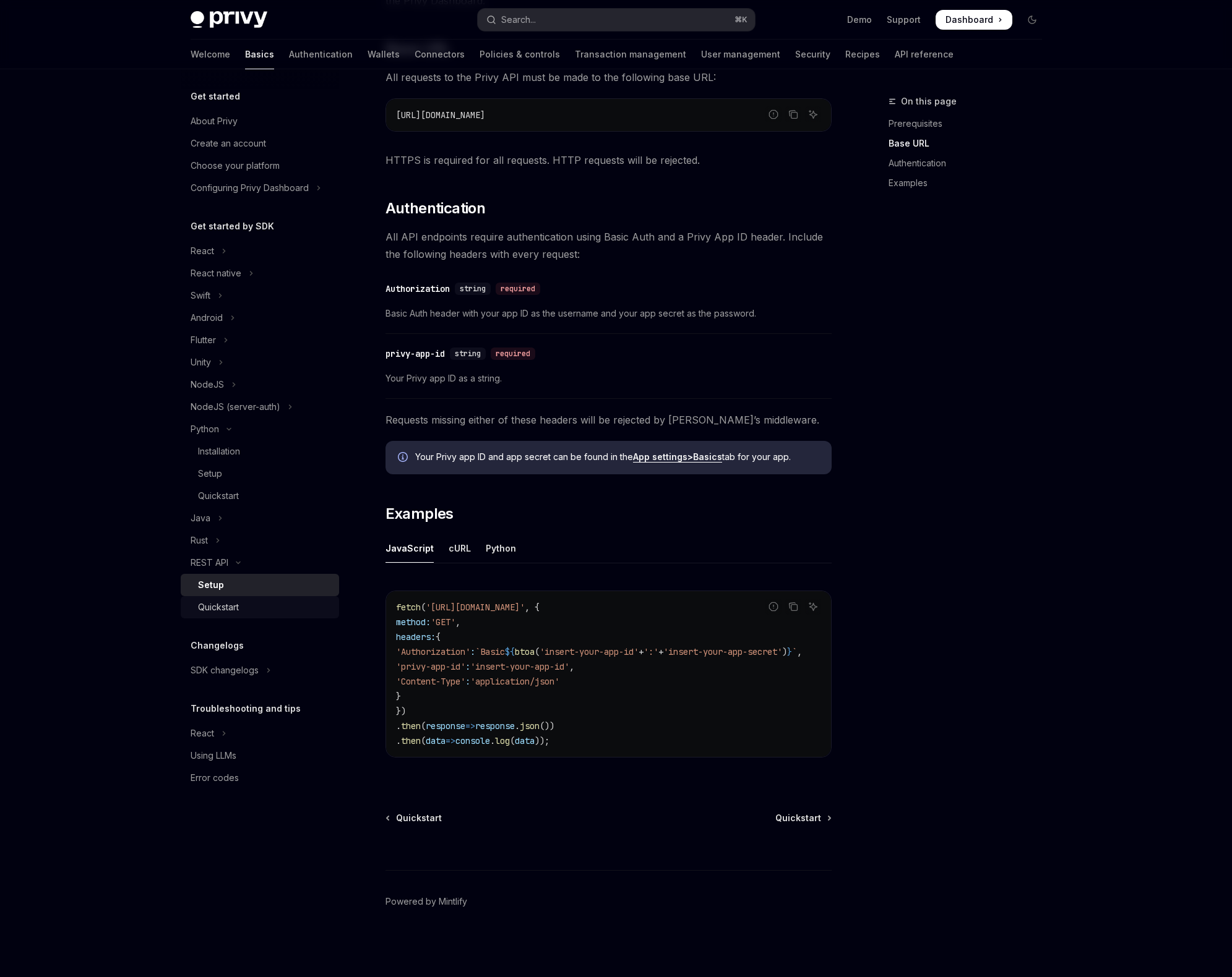
click at [258, 613] on div "Quickstart" at bounding box center [265, 607] width 133 height 15
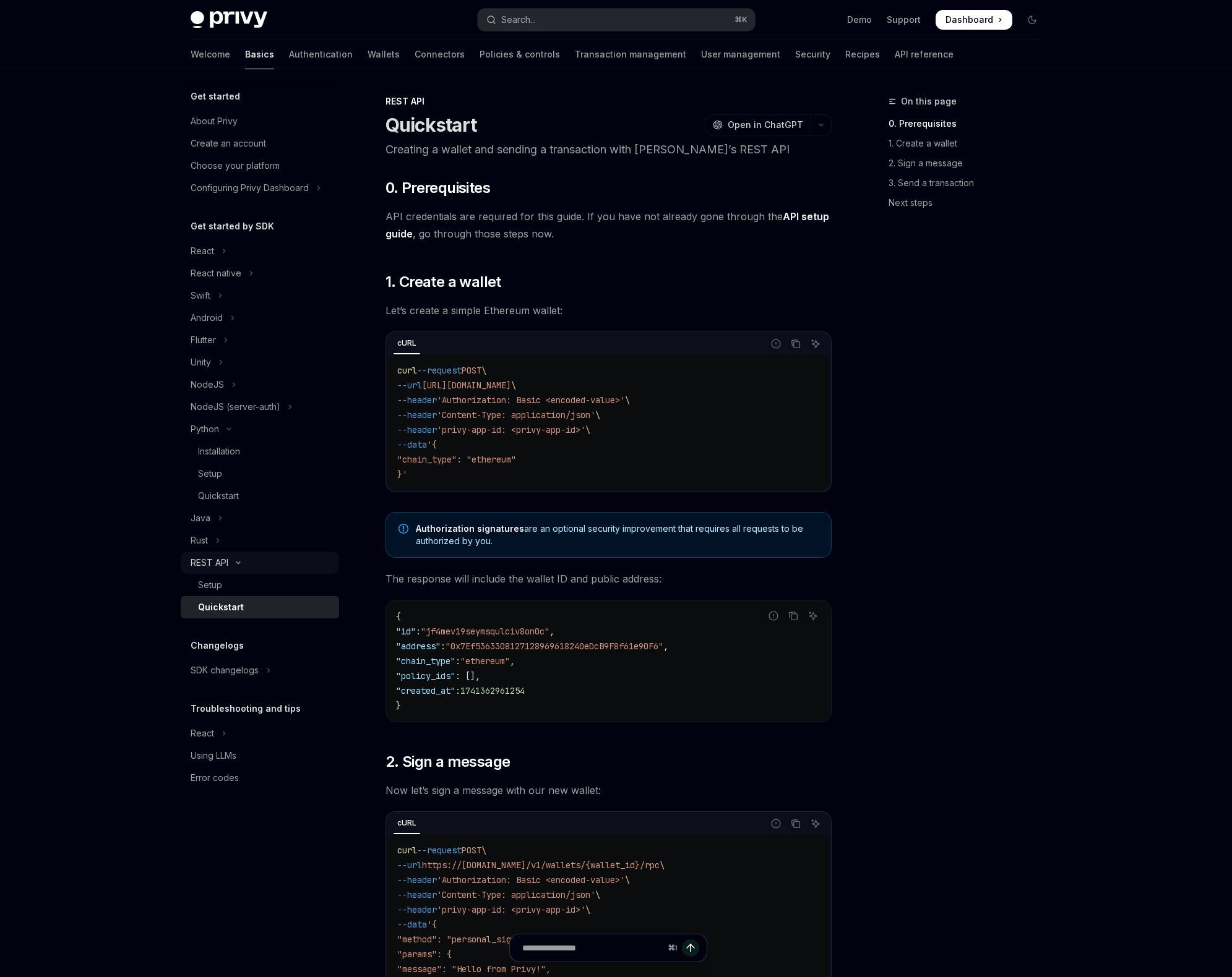
click at [215, 566] on div "REST API" at bounding box center [209, 562] width 38 height 15
click at [822, 126] on icon "button" at bounding box center [820, 124] width 15 height 5
click at [228, 591] on div "Setup" at bounding box center [265, 585] width 133 height 15
type textarea "*"
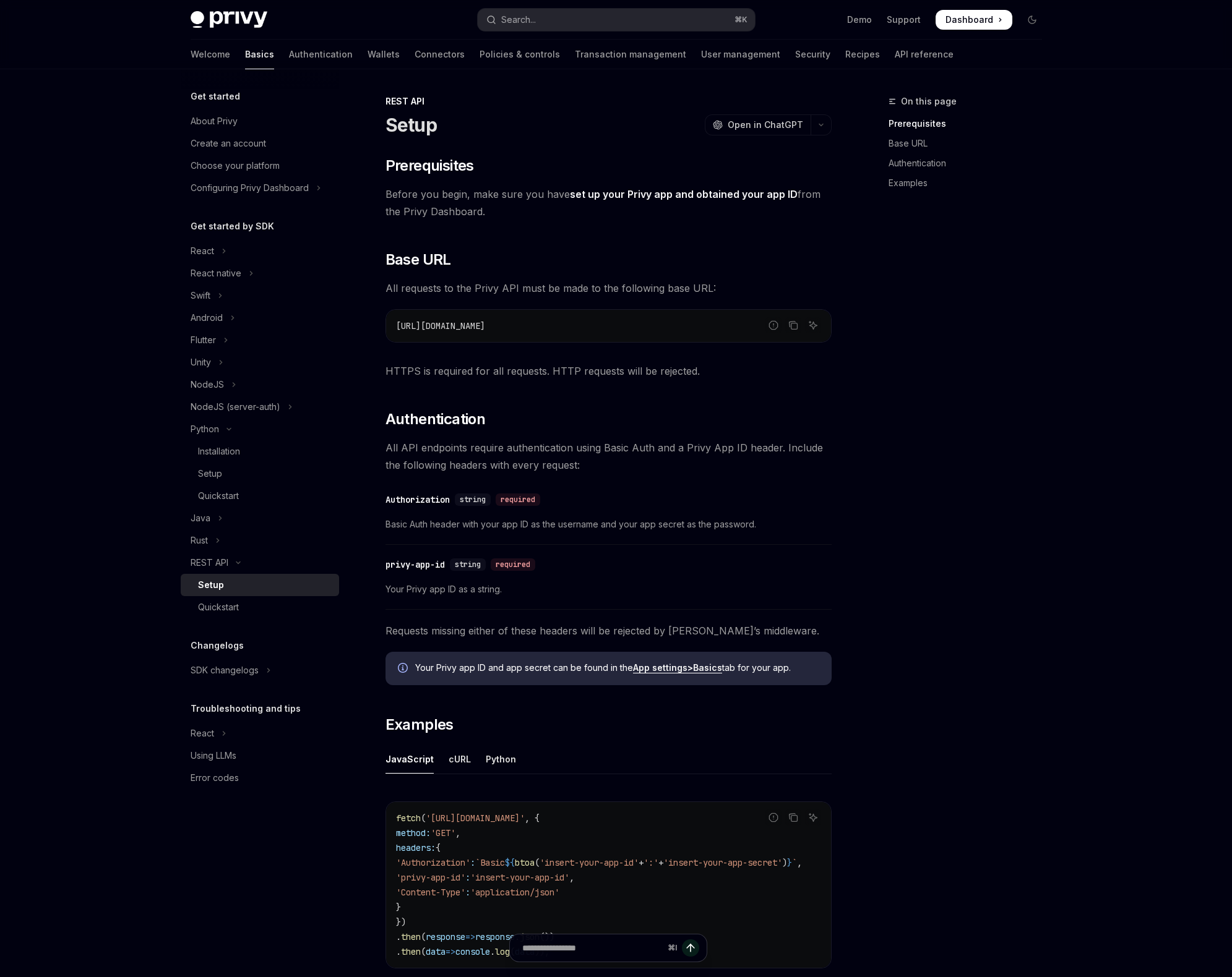
drag, startPoint x: 518, startPoint y: 327, endPoint x: 387, endPoint y: 323, distance: 131.1
click at [387, 323] on div "https://api.privy.io" at bounding box center [608, 325] width 445 height 32
copy span "https://api.privy.io"
click at [626, 438] on div "​ Prerequisites Before you begin, make sure you have set up your Privy app and …" at bounding box center [608, 572] width 446 height 833
drag, startPoint x: 397, startPoint y: 324, endPoint x: 559, endPoint y: 326, distance: 162.0
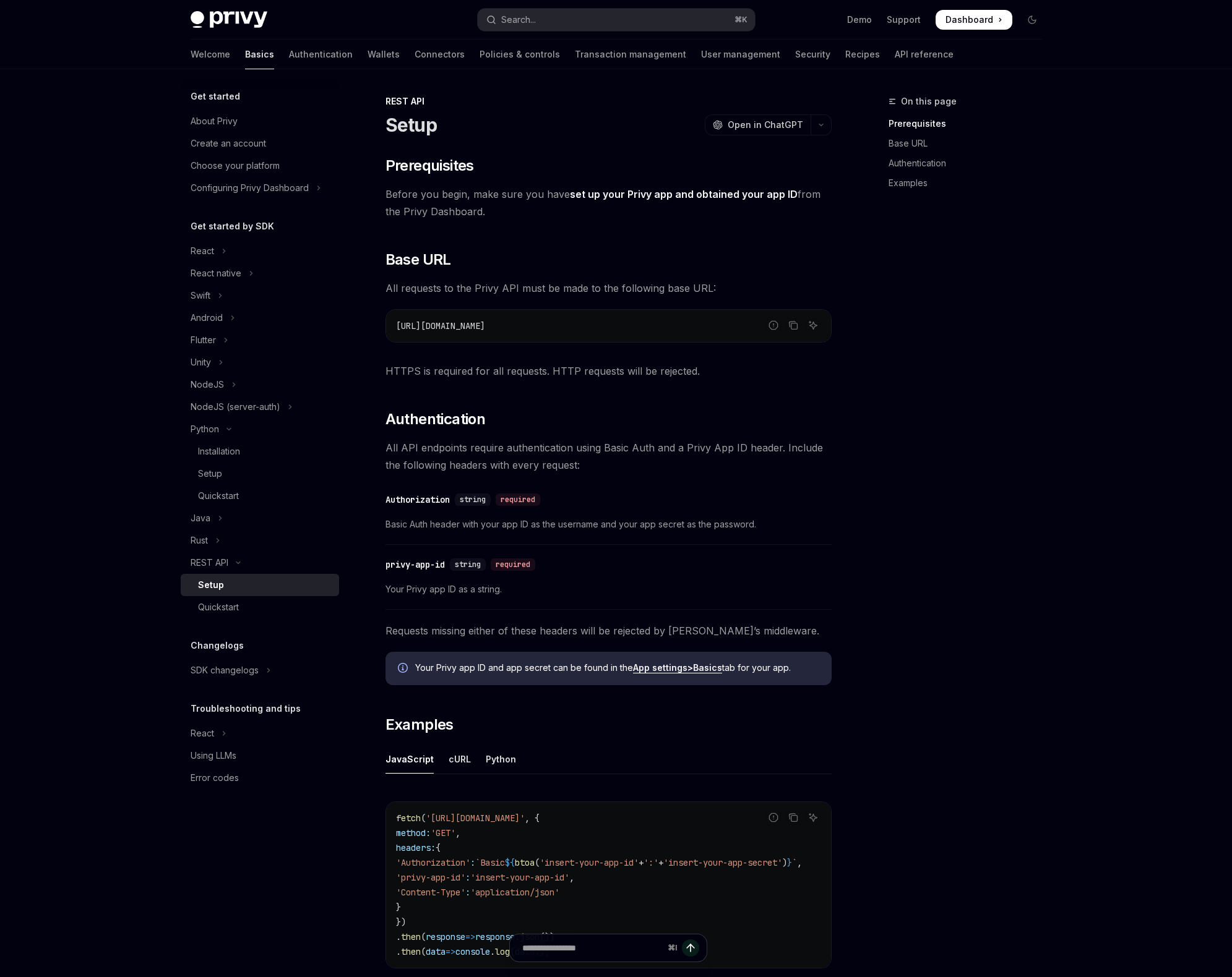
click at [559, 326] on code "https://api.privy.io" at bounding box center [608, 325] width 425 height 15
copy span "https://api.privy.io"
click at [637, 500] on div "​ Authorization string required" at bounding box center [602, 499] width 434 height 15
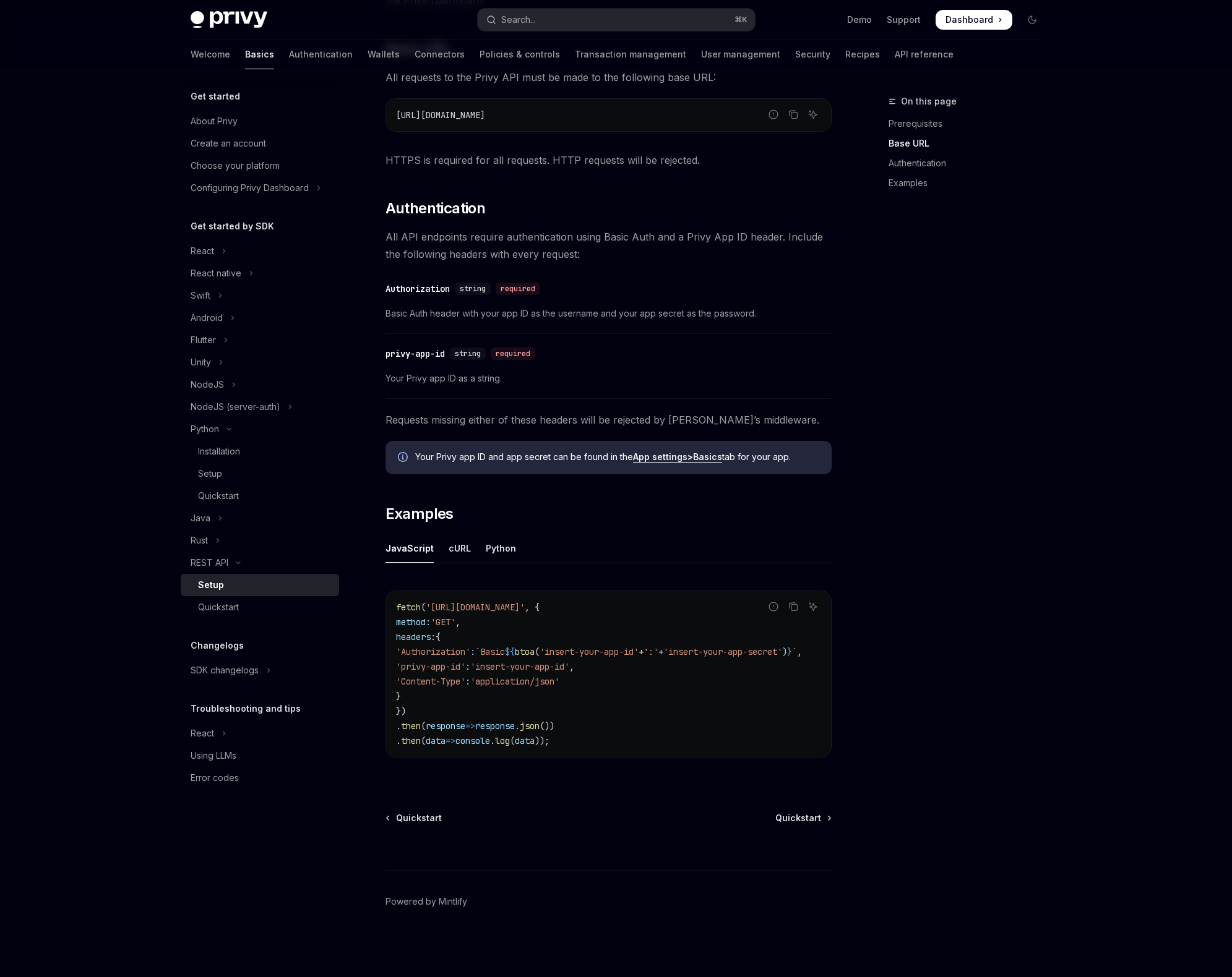
click at [990, 708] on div "On this page Prerequisites Base URL Authentication Examples" at bounding box center [957, 535] width 188 height 883
